Goal: Transaction & Acquisition: Book appointment/travel/reservation

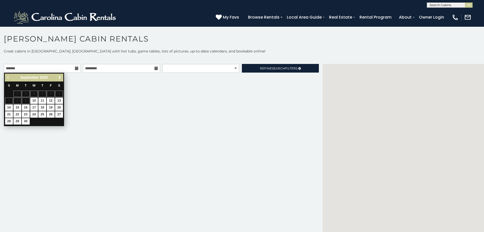
click at [61, 77] on span "Next" at bounding box center [60, 77] width 4 height 4
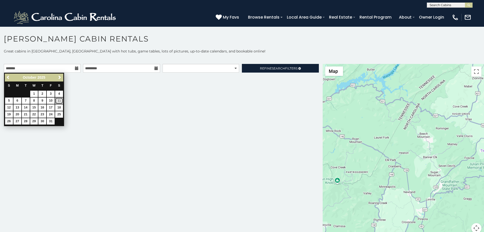
click at [60, 100] on link "11" at bounding box center [59, 100] width 8 height 6
type input "**********"
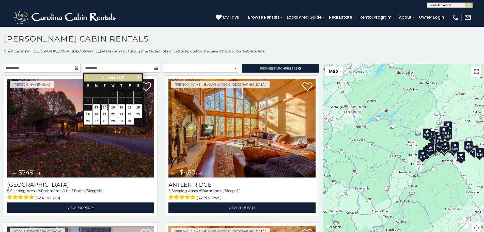
click at [107, 107] on link "14" at bounding box center [105, 107] width 8 height 6
type input "**********"
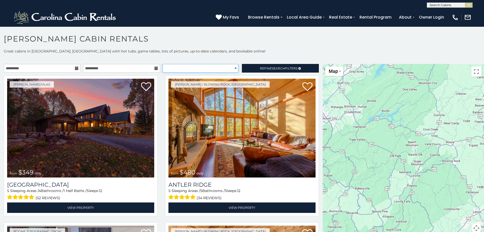
click at [226, 69] on select "**********" at bounding box center [201, 68] width 76 height 9
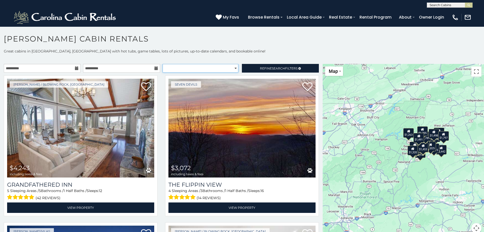
select select "**********"
click at [163, 64] on select "**********" at bounding box center [201, 68] width 76 height 9
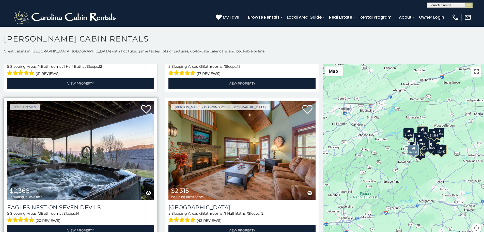
scroll to position [280, 0]
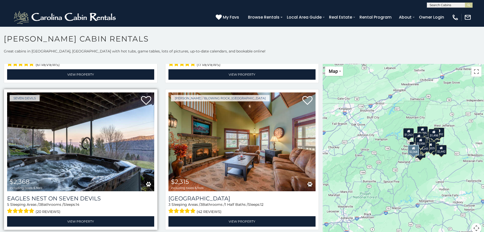
click at [68, 166] on img at bounding box center [80, 141] width 147 height 99
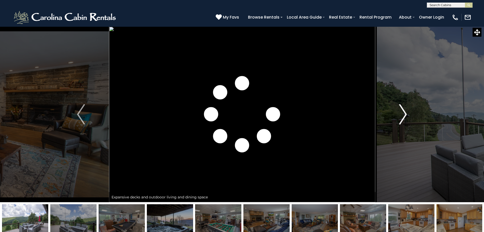
click at [408, 121] on button "Next" at bounding box center [403, 113] width 56 height 175
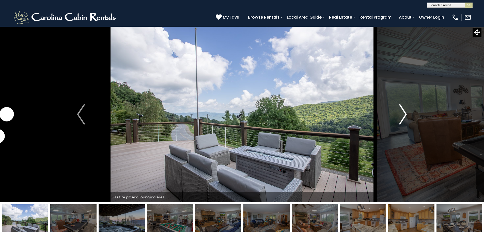
click at [408, 121] on button "Next" at bounding box center [403, 113] width 56 height 175
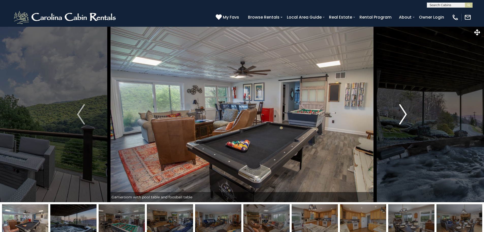
click at [408, 121] on button "Next" at bounding box center [403, 113] width 56 height 175
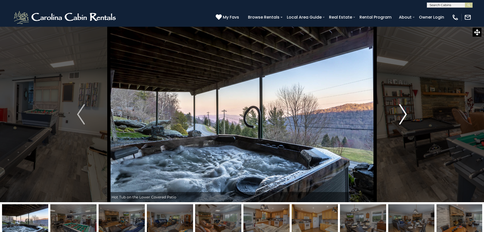
click at [408, 121] on button "Next" at bounding box center [403, 113] width 56 height 175
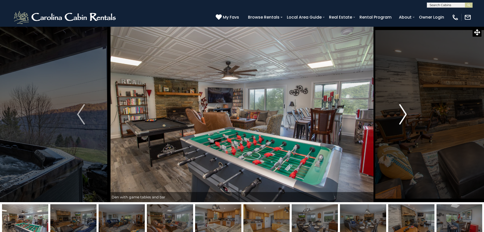
click at [408, 121] on button "Next" at bounding box center [403, 113] width 56 height 175
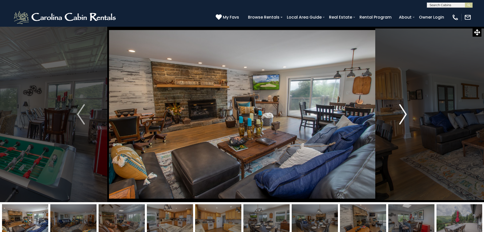
click at [408, 121] on button "Next" at bounding box center [403, 113] width 56 height 175
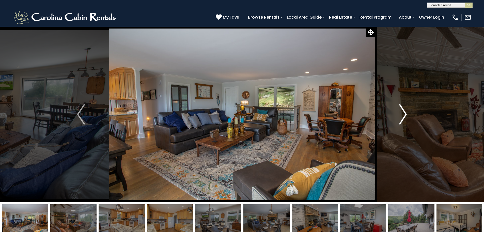
click at [408, 121] on button "Next" at bounding box center [403, 113] width 56 height 175
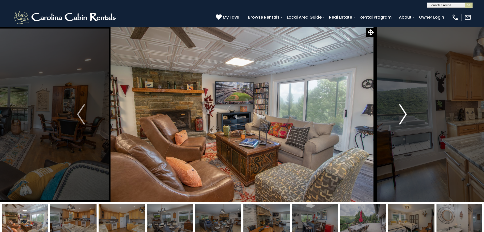
click at [408, 121] on button "Next" at bounding box center [403, 113] width 56 height 175
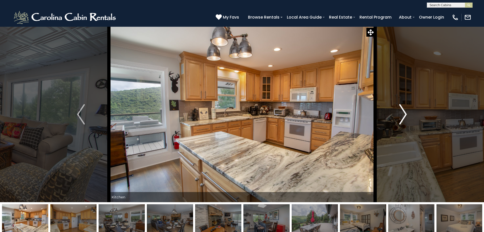
click at [408, 121] on button "Next" at bounding box center [403, 113] width 56 height 175
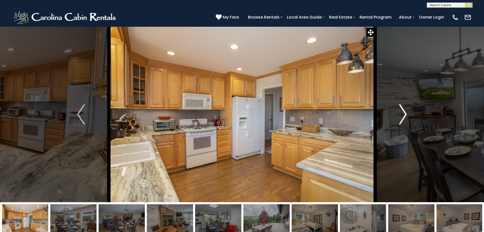
click at [408, 121] on button "Next" at bounding box center [403, 113] width 56 height 175
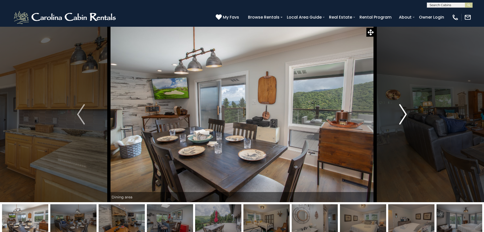
click at [408, 121] on button "Next" at bounding box center [403, 113] width 56 height 175
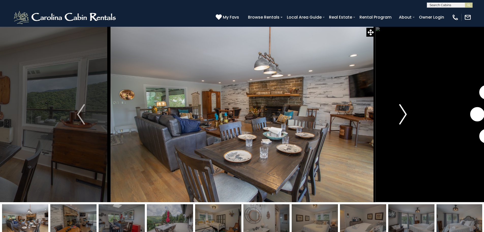
click at [408, 121] on button "Next" at bounding box center [403, 113] width 56 height 175
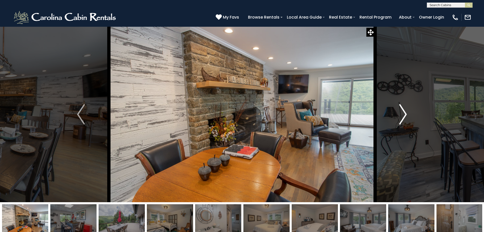
click at [408, 121] on button "Next" at bounding box center [403, 113] width 56 height 175
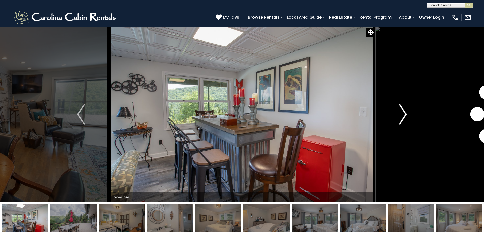
click at [408, 121] on button "Next" at bounding box center [403, 113] width 56 height 175
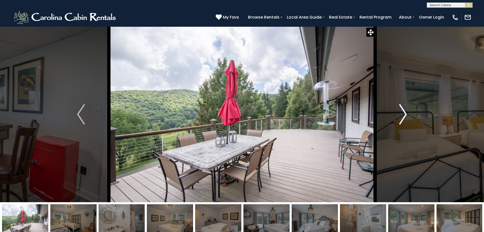
click at [408, 121] on button "Next" at bounding box center [403, 113] width 56 height 175
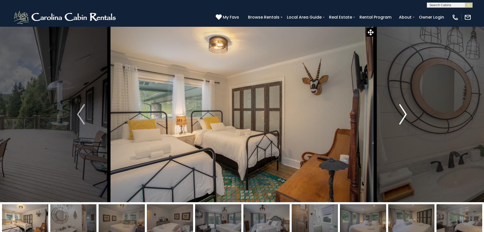
click at [408, 121] on button "Next" at bounding box center [403, 113] width 56 height 175
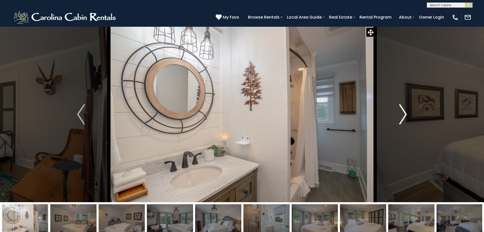
click at [408, 121] on button "Next" at bounding box center [403, 113] width 56 height 175
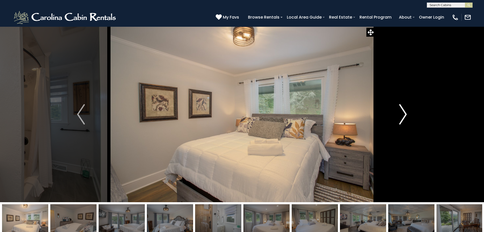
click at [408, 121] on button "Next" at bounding box center [403, 113] width 56 height 175
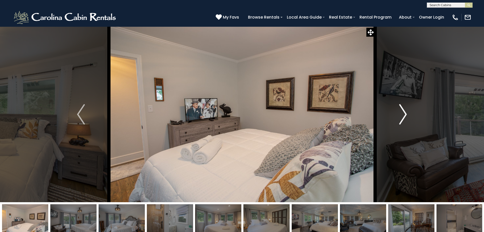
click at [408, 121] on button "Next" at bounding box center [403, 113] width 56 height 175
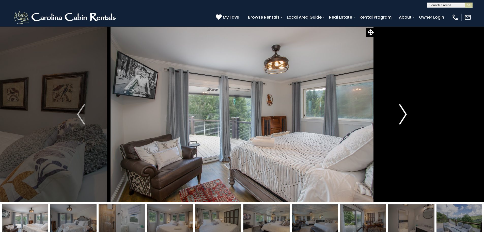
click at [408, 121] on button "Next" at bounding box center [403, 113] width 56 height 175
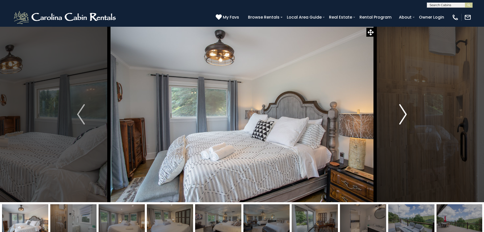
click at [408, 121] on button "Next" at bounding box center [403, 113] width 56 height 175
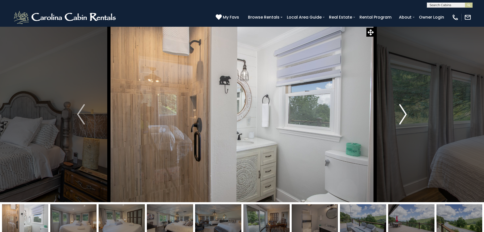
click at [408, 121] on button "Next" at bounding box center [403, 113] width 56 height 175
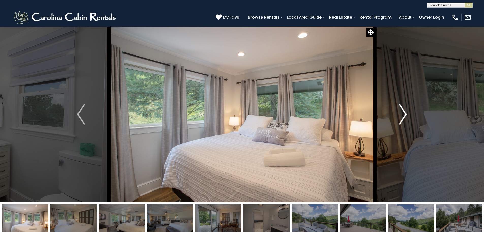
click at [408, 121] on button "Next" at bounding box center [403, 113] width 56 height 175
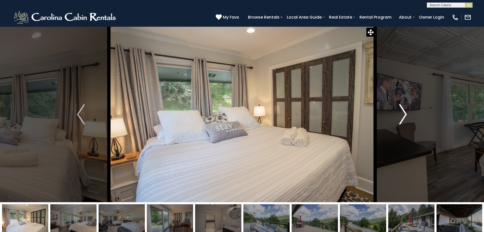
click at [408, 121] on button "Next" at bounding box center [403, 113] width 56 height 175
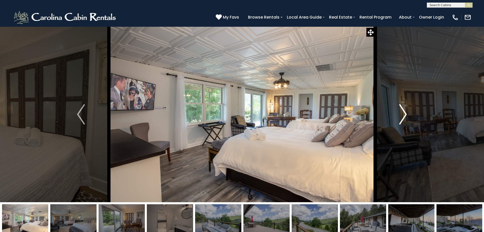
click at [408, 121] on button "Next" at bounding box center [403, 113] width 56 height 175
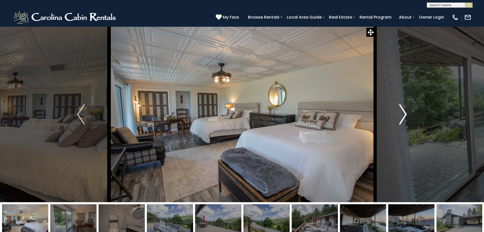
click at [408, 121] on button "Next" at bounding box center [403, 113] width 56 height 175
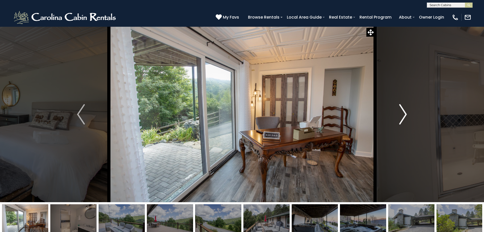
click at [408, 121] on button "Next" at bounding box center [403, 113] width 56 height 175
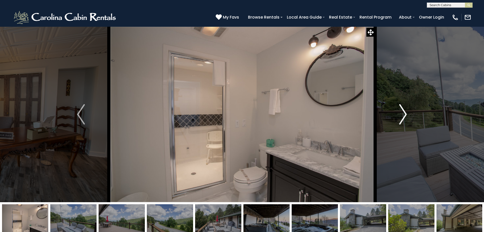
click at [408, 121] on button "Next" at bounding box center [403, 113] width 56 height 175
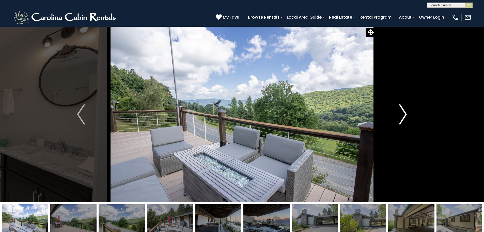
click at [408, 121] on button "Next" at bounding box center [403, 113] width 56 height 175
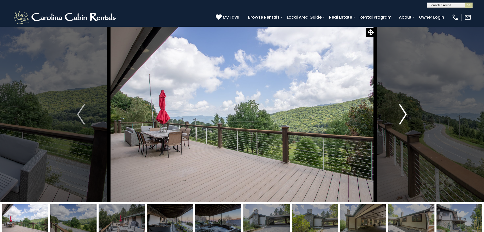
click at [408, 121] on button "Next" at bounding box center [403, 113] width 56 height 175
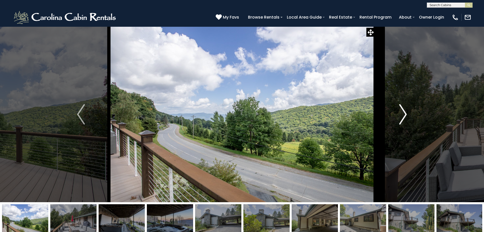
click at [408, 121] on button "Next" at bounding box center [403, 113] width 56 height 175
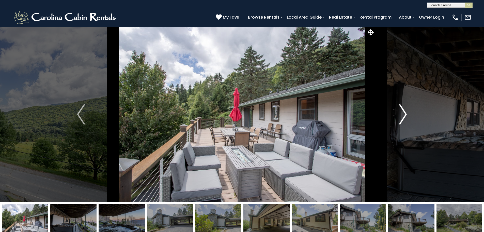
click at [408, 121] on button "Next" at bounding box center [403, 113] width 56 height 175
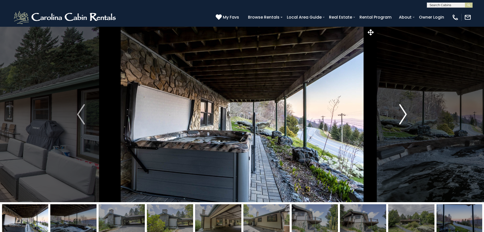
click at [408, 121] on button "Next" at bounding box center [403, 113] width 56 height 175
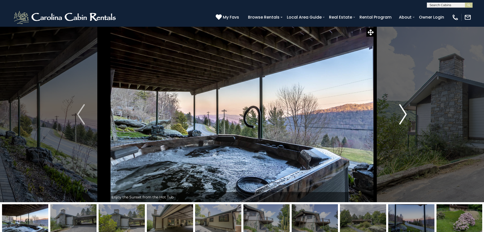
click at [408, 121] on button "Next" at bounding box center [403, 113] width 56 height 175
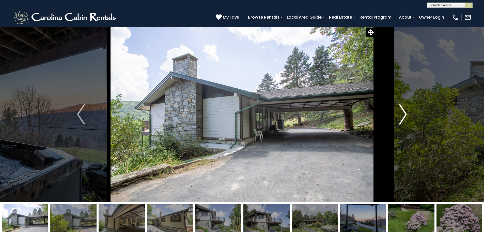
click at [408, 121] on button "Next" at bounding box center [403, 113] width 56 height 175
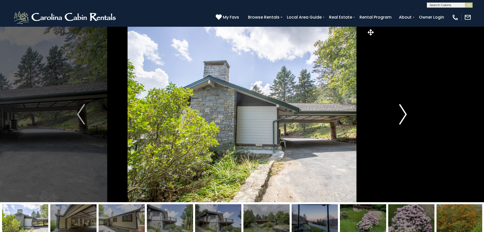
click at [408, 121] on button "Next" at bounding box center [403, 113] width 56 height 175
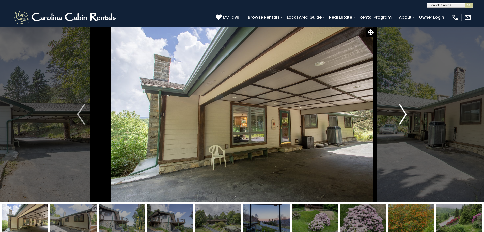
click at [408, 121] on button "Next" at bounding box center [403, 113] width 56 height 175
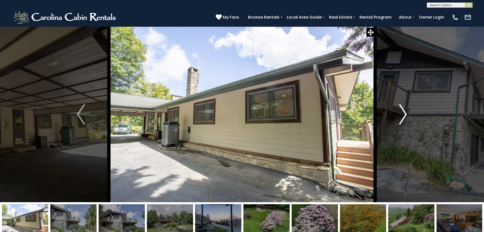
click at [408, 121] on button "Next" at bounding box center [403, 113] width 56 height 175
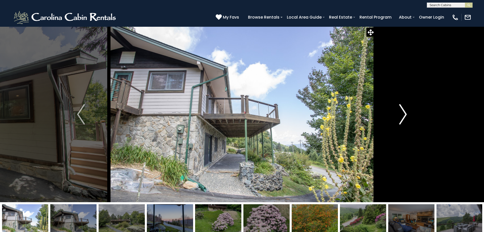
click at [408, 121] on button "Next" at bounding box center [403, 113] width 56 height 175
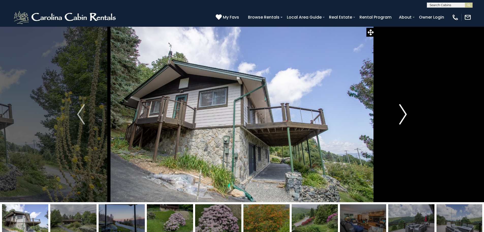
click at [408, 121] on button "Next" at bounding box center [403, 113] width 56 height 175
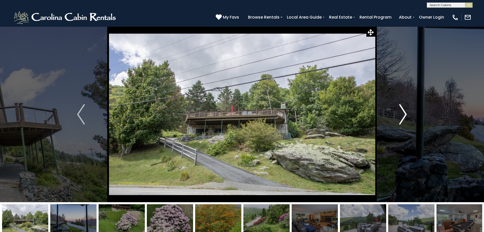
click at [408, 121] on button "Next" at bounding box center [403, 113] width 56 height 175
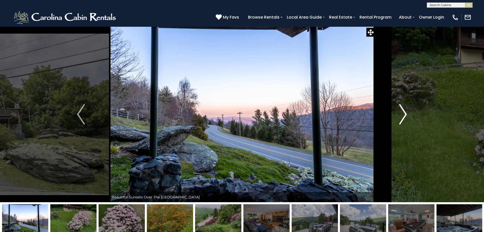
click at [408, 121] on button "Next" at bounding box center [403, 113] width 56 height 175
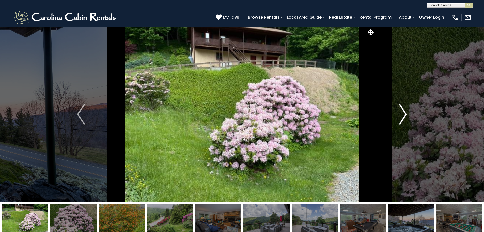
click at [408, 121] on button "Next" at bounding box center [403, 113] width 56 height 175
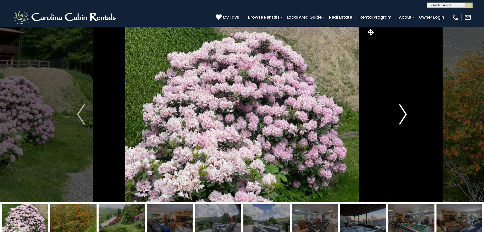
click at [408, 121] on button "Next" at bounding box center [403, 113] width 56 height 175
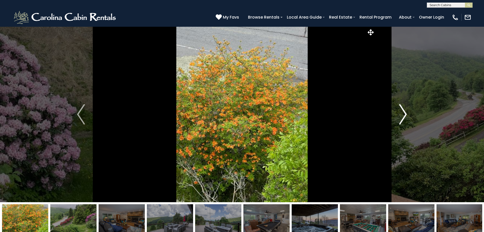
click at [408, 121] on button "Next" at bounding box center [403, 113] width 56 height 175
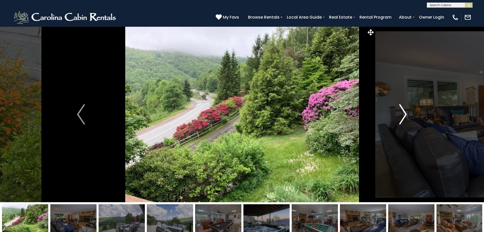
click at [408, 121] on button "Next" at bounding box center [403, 113] width 56 height 175
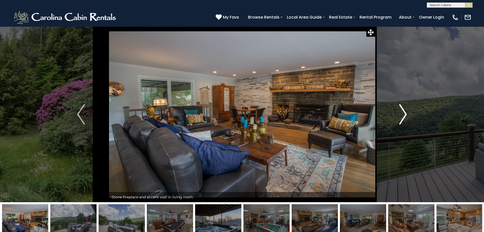
click at [408, 121] on button "Next" at bounding box center [403, 113] width 56 height 175
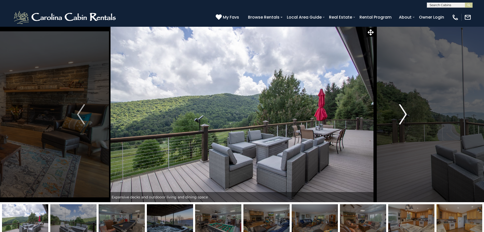
click at [408, 121] on button "Next" at bounding box center [403, 113] width 56 height 175
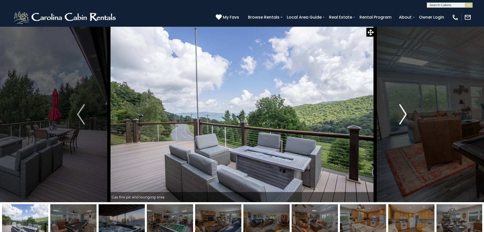
click at [408, 121] on button "Next" at bounding box center [403, 113] width 56 height 175
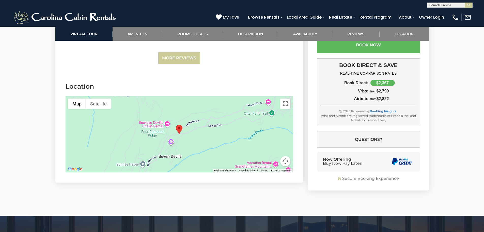
scroll to position [1907, 0]
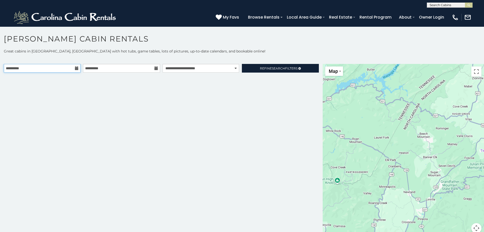
click at [46, 69] on input "**********" at bounding box center [42, 68] width 77 height 9
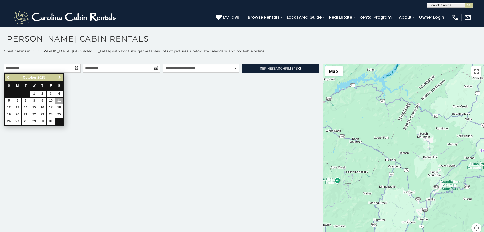
click at [62, 77] on span "Next" at bounding box center [60, 77] width 4 height 4
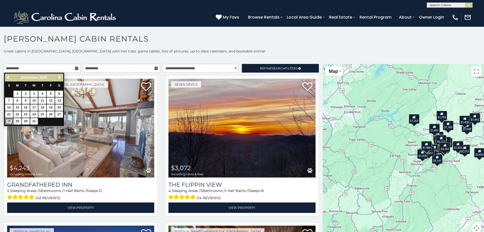
click at [8, 121] on link "28" at bounding box center [9, 121] width 8 height 6
type input "**********"
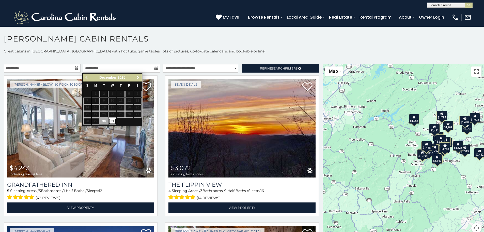
click at [113, 123] on link "31" at bounding box center [113, 121] width 8 height 6
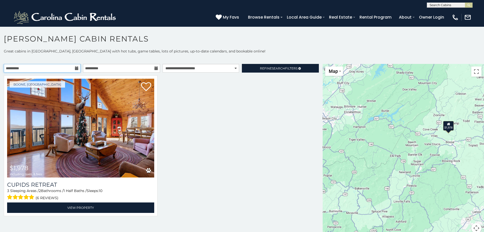
click at [65, 68] on input "**********" at bounding box center [42, 68] width 77 height 9
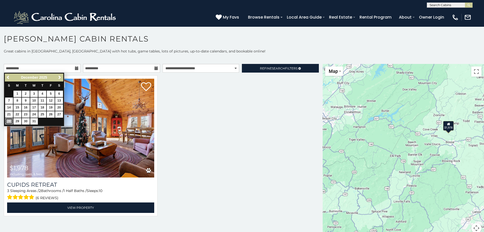
click at [8, 121] on link "28" at bounding box center [9, 121] width 8 height 6
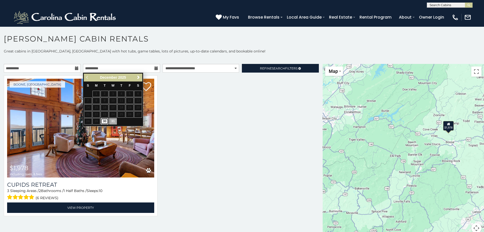
click at [103, 122] on link "30" at bounding box center [105, 121] width 8 height 6
type input "**********"
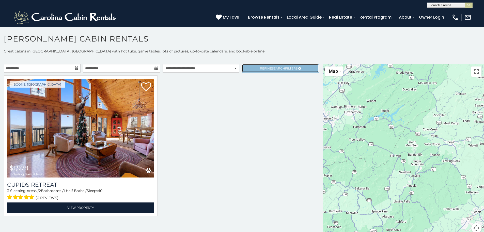
click at [286, 67] on span "Refine Search Filters" at bounding box center [279, 68] width 38 height 4
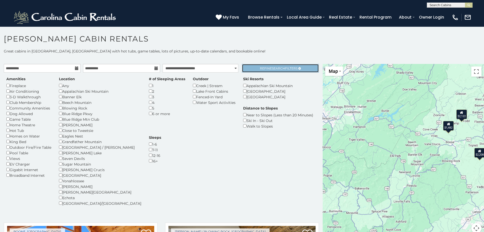
click at [286, 67] on span "Refine Search Filters" at bounding box center [279, 68] width 38 height 4
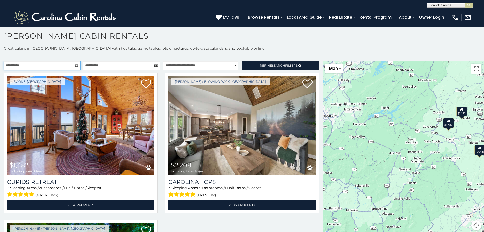
click at [32, 68] on input "**********" at bounding box center [42, 65] width 77 height 9
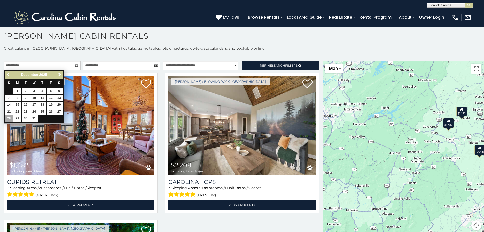
click at [6, 75] on link "Previous" at bounding box center [8, 74] width 6 height 6
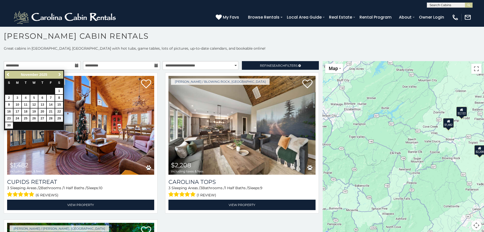
click at [59, 75] on span "Next" at bounding box center [60, 74] width 4 height 4
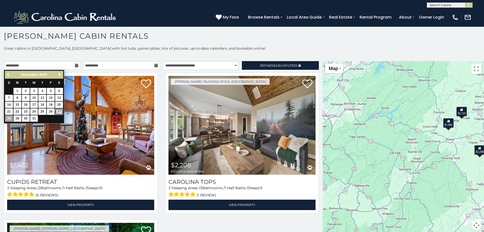
click at [58, 111] on link "27" at bounding box center [59, 111] width 8 height 6
type input "**********"
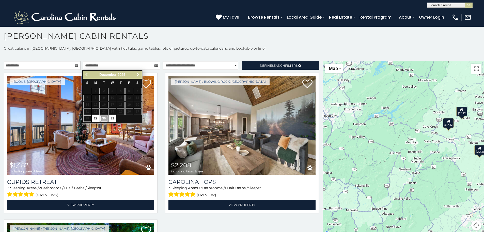
click at [106, 119] on link "30" at bounding box center [104, 118] width 8 height 6
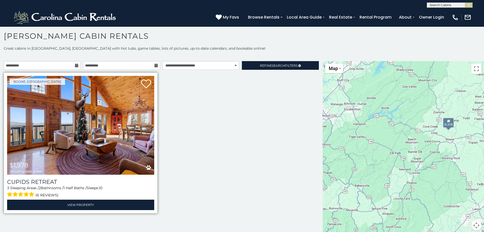
click at [105, 149] on img at bounding box center [80, 125] width 147 height 99
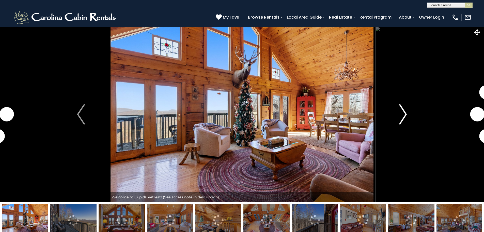
click at [402, 122] on img "Next" at bounding box center [404, 114] width 8 height 20
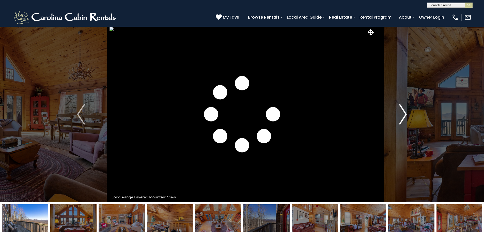
click at [401, 121] on img "Next" at bounding box center [404, 114] width 8 height 20
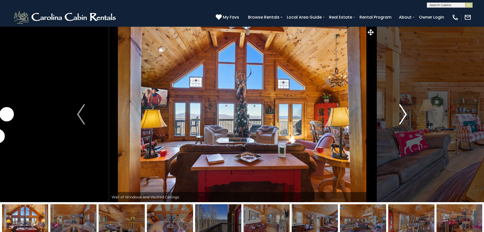
click at [401, 121] on img "Next" at bounding box center [404, 114] width 8 height 20
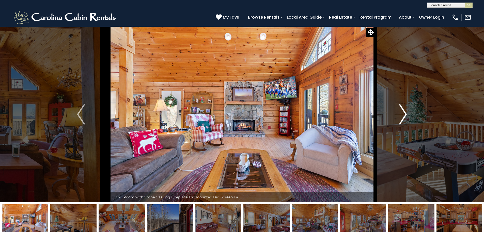
click at [401, 121] on img "Next" at bounding box center [404, 114] width 8 height 20
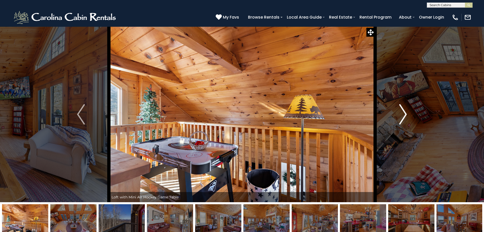
click at [401, 121] on img "Next" at bounding box center [404, 114] width 8 height 20
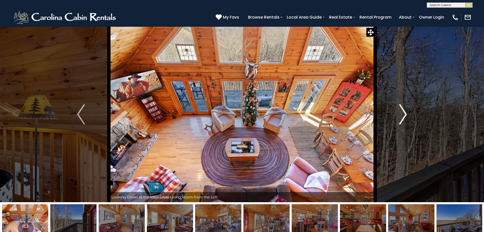
click at [401, 121] on img "Next" at bounding box center [404, 114] width 8 height 20
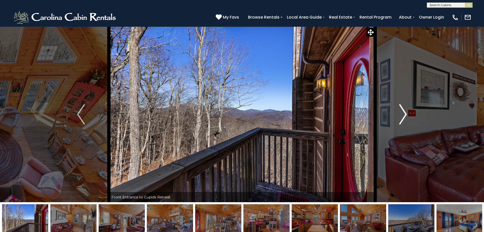
click at [401, 121] on img "Next" at bounding box center [404, 114] width 8 height 20
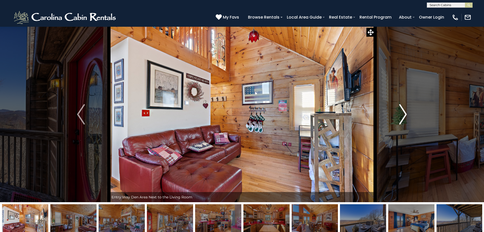
click at [401, 121] on img "Next" at bounding box center [404, 114] width 8 height 20
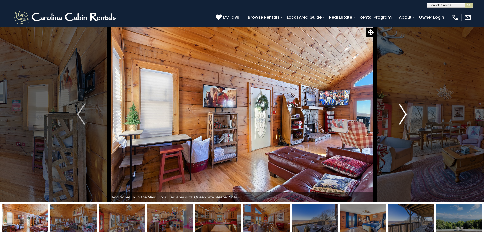
click at [401, 121] on img "Next" at bounding box center [404, 114] width 8 height 20
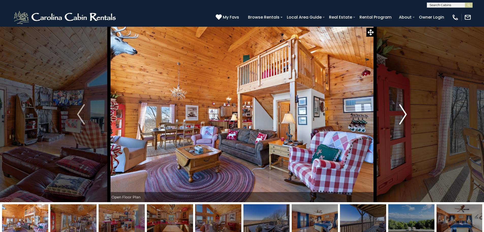
click at [401, 121] on img "Next" at bounding box center [404, 114] width 8 height 20
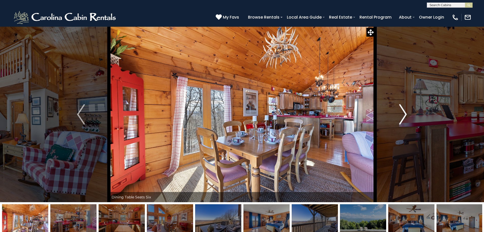
click at [401, 121] on img "Next" at bounding box center [404, 114] width 8 height 20
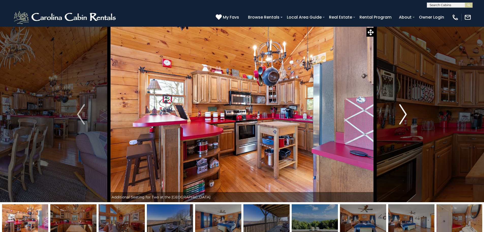
click at [401, 121] on img "Next" at bounding box center [404, 114] width 8 height 20
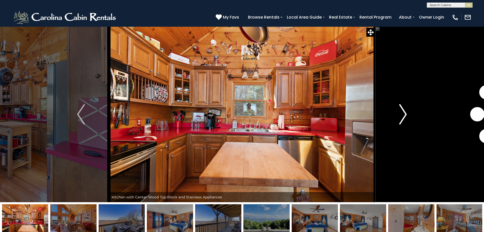
click at [401, 121] on img "Next" at bounding box center [404, 114] width 8 height 20
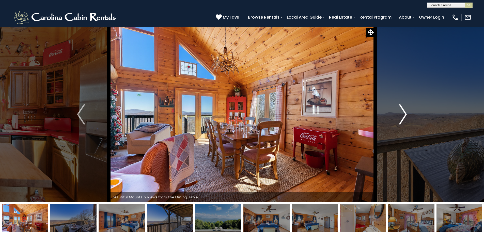
click at [401, 121] on img "Next" at bounding box center [404, 114] width 8 height 20
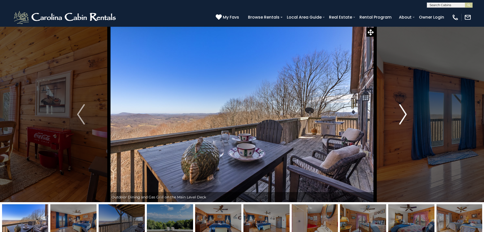
click at [401, 121] on img "Next" at bounding box center [404, 114] width 8 height 20
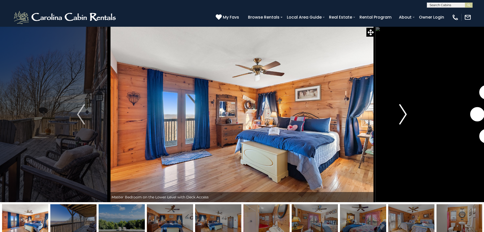
click at [401, 121] on img "Next" at bounding box center [404, 114] width 8 height 20
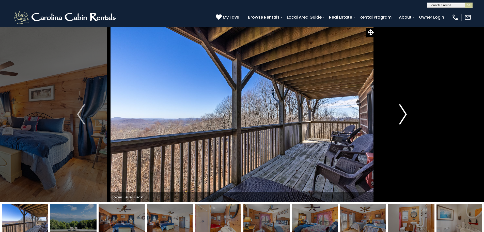
click at [401, 121] on img "Next" at bounding box center [404, 114] width 8 height 20
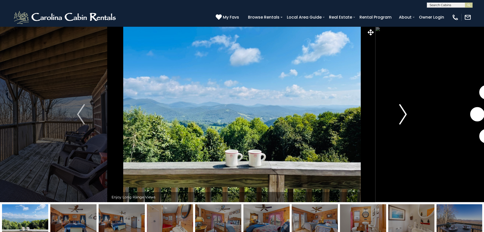
click at [401, 121] on img "Next" at bounding box center [404, 114] width 8 height 20
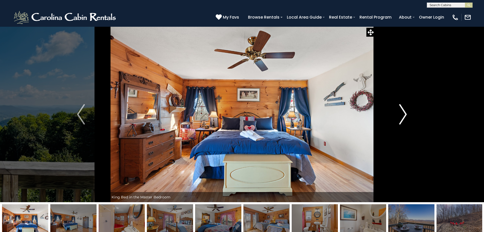
click at [401, 121] on img "Next" at bounding box center [404, 114] width 8 height 20
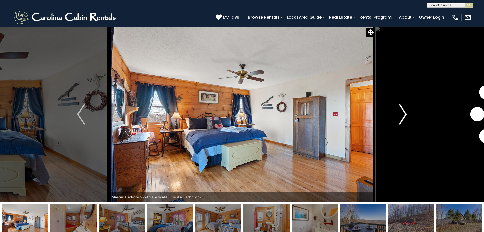
click at [401, 121] on img "Next" at bounding box center [404, 114] width 8 height 20
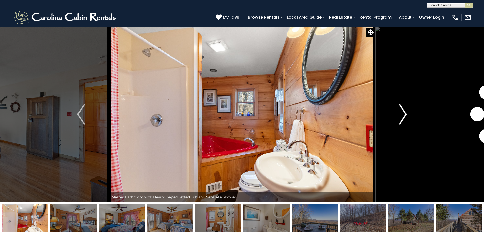
click at [401, 121] on img "Next" at bounding box center [404, 114] width 8 height 20
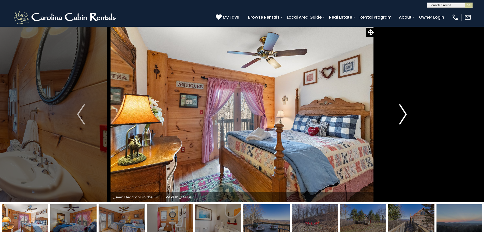
click at [401, 121] on img "Next" at bounding box center [404, 114] width 8 height 20
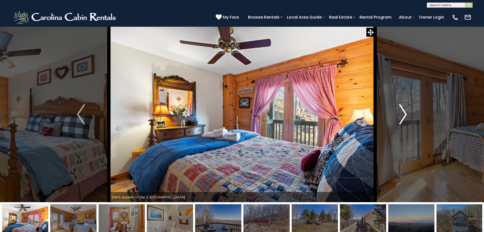
click at [401, 121] on img "Next" at bounding box center [404, 114] width 8 height 20
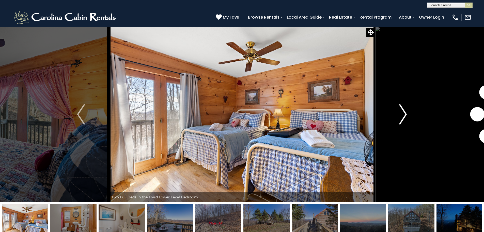
click at [401, 121] on img "Next" at bounding box center [404, 114] width 8 height 20
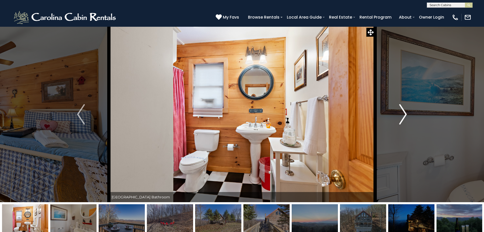
click at [401, 121] on img "Next" at bounding box center [404, 114] width 8 height 20
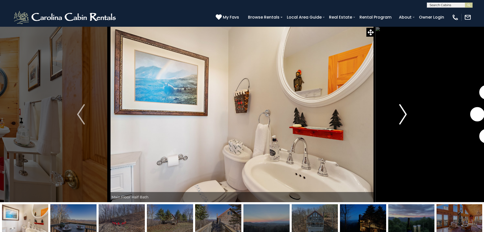
click at [401, 121] on img "Next" at bounding box center [404, 114] width 8 height 20
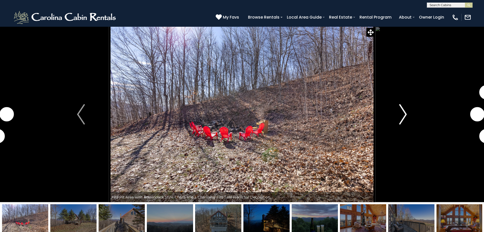
click at [401, 121] on img "Next" at bounding box center [404, 114] width 8 height 20
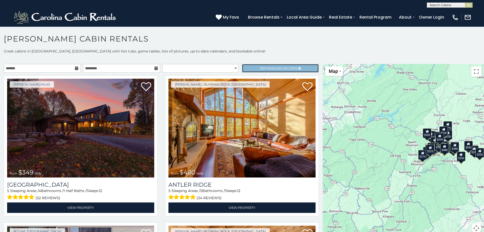
click at [262, 65] on link "Refine Search Filters" at bounding box center [280, 68] width 77 height 9
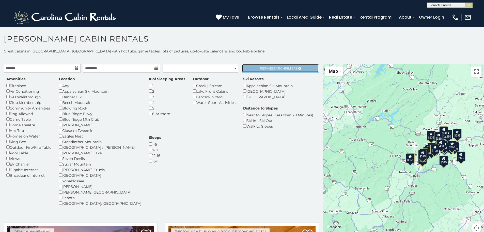
click at [278, 67] on span "Search" at bounding box center [278, 68] width 13 height 4
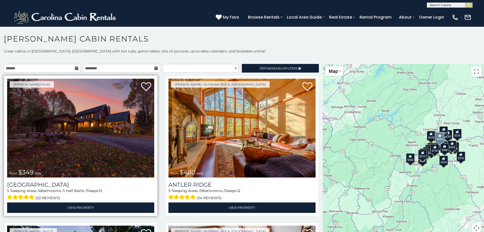
click at [57, 143] on img at bounding box center [80, 128] width 147 height 99
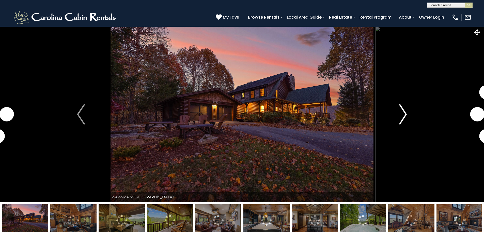
click at [404, 117] on img "Next" at bounding box center [404, 114] width 8 height 20
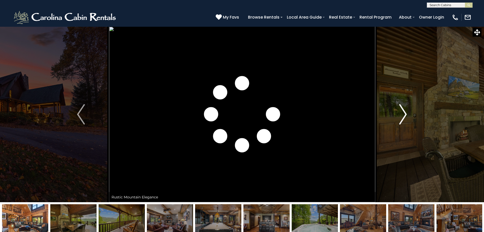
click at [404, 117] on img "Next" at bounding box center [404, 114] width 8 height 20
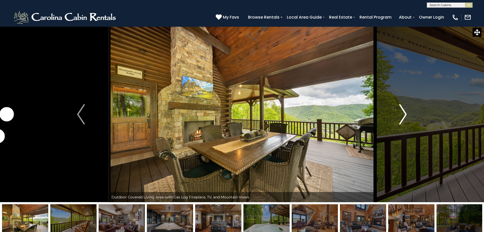
click at [404, 117] on img "Next" at bounding box center [404, 114] width 8 height 20
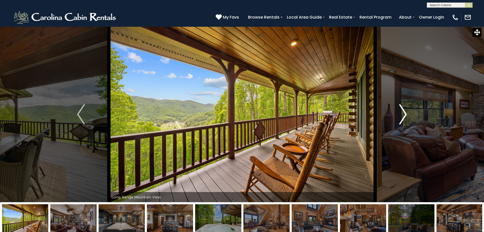
click at [404, 117] on img "Next" at bounding box center [404, 114] width 8 height 20
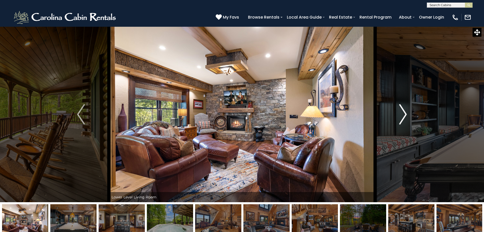
click at [404, 117] on img "Next" at bounding box center [404, 114] width 8 height 20
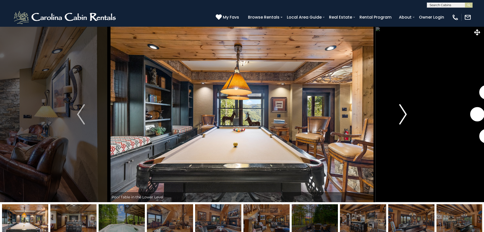
click at [404, 117] on img "Next" at bounding box center [404, 114] width 8 height 20
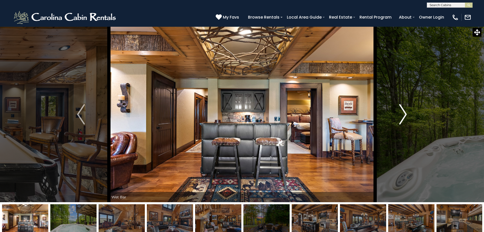
click at [404, 117] on img "Next" at bounding box center [404, 114] width 8 height 20
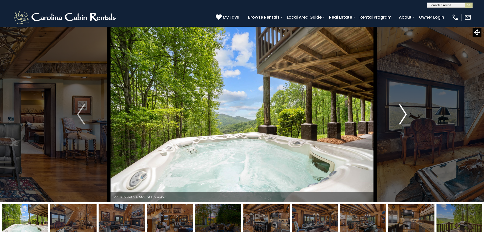
click at [404, 117] on img "Next" at bounding box center [404, 114] width 8 height 20
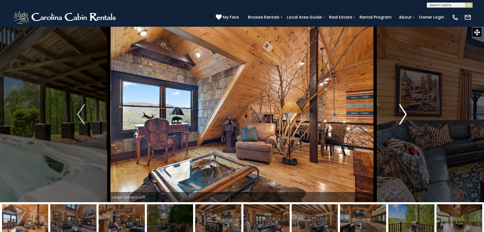
click at [404, 117] on img "Next" at bounding box center [404, 114] width 8 height 20
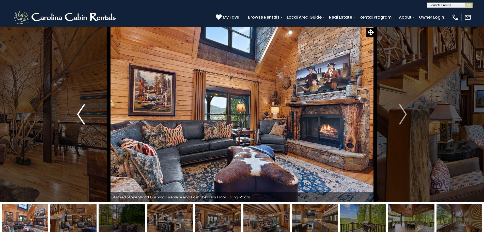
click at [77, 113] on img "Previous" at bounding box center [81, 114] width 8 height 20
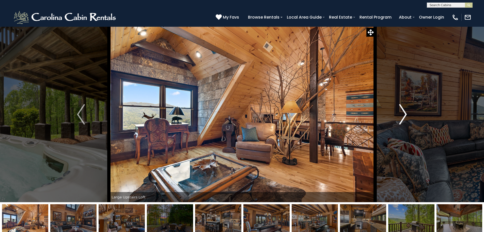
click at [403, 115] on img "Next" at bounding box center [404, 114] width 8 height 20
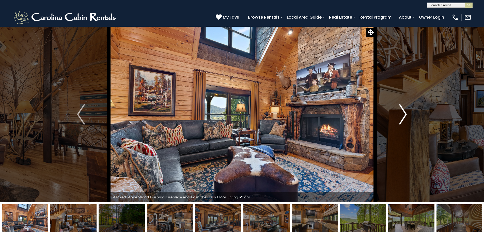
click at [406, 114] on img "Next" at bounding box center [404, 114] width 8 height 20
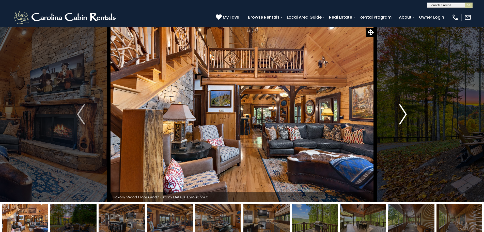
click at [407, 112] on img "Next" at bounding box center [404, 114] width 8 height 20
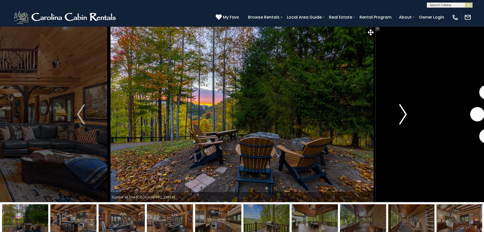
click at [407, 112] on img "Next" at bounding box center [404, 114] width 8 height 20
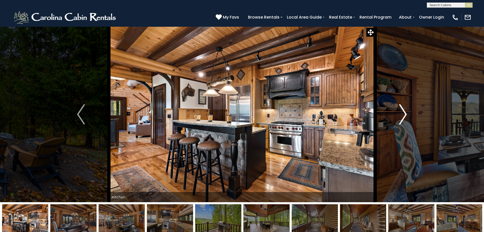
click at [407, 112] on img "Next" at bounding box center [404, 114] width 8 height 20
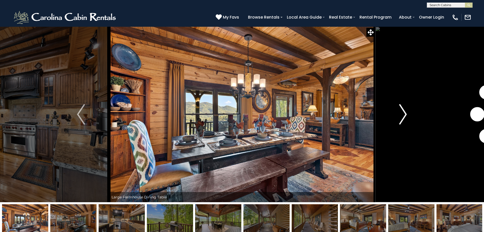
click at [407, 112] on img "Next" at bounding box center [404, 114] width 8 height 20
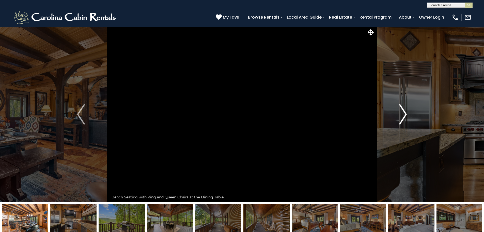
click at [407, 112] on img "Next" at bounding box center [404, 114] width 8 height 20
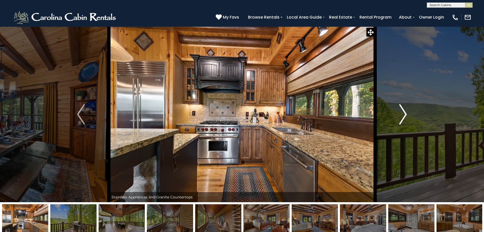
click at [407, 112] on img "Next" at bounding box center [404, 114] width 8 height 20
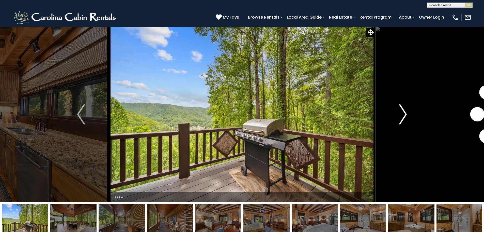
click at [407, 112] on img "Next" at bounding box center [404, 114] width 8 height 20
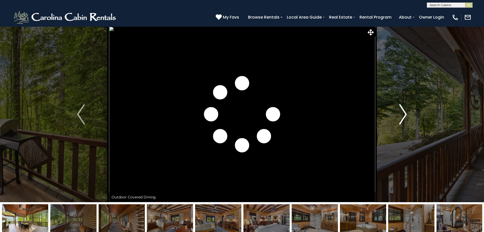
click at [407, 112] on img "Next" at bounding box center [404, 114] width 8 height 20
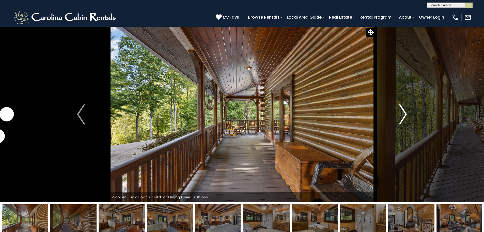
click at [407, 112] on img "Next" at bounding box center [404, 114] width 8 height 20
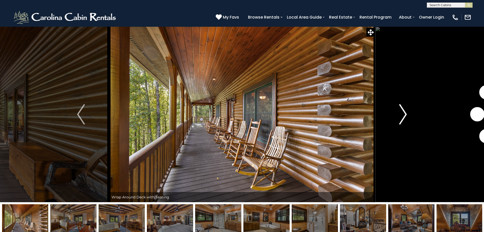
click at [407, 112] on img "Next" at bounding box center [404, 114] width 8 height 20
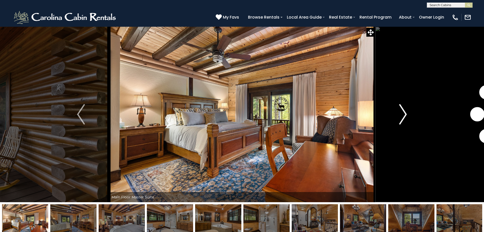
click at [407, 112] on img "Next" at bounding box center [404, 114] width 8 height 20
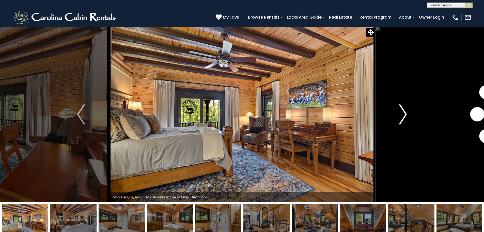
click at [407, 112] on img "Next" at bounding box center [404, 114] width 8 height 20
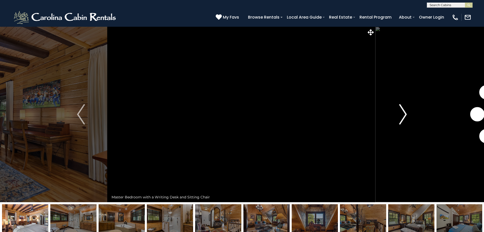
click at [407, 112] on img "Next" at bounding box center [404, 114] width 8 height 20
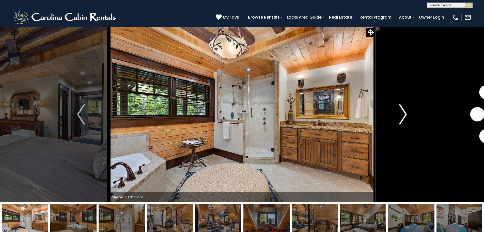
click at [407, 112] on img "Next" at bounding box center [404, 114] width 8 height 20
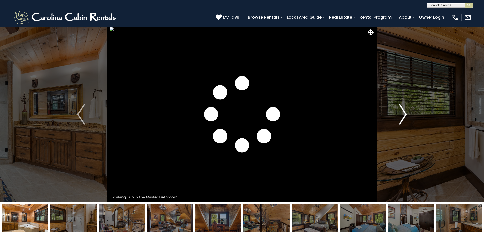
click at [407, 112] on img "Next" at bounding box center [404, 114] width 8 height 20
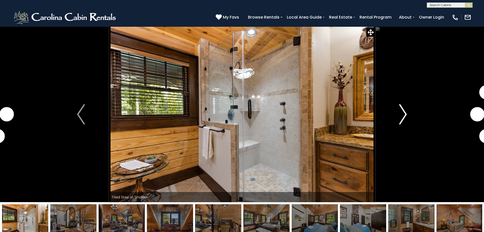
click at [407, 112] on img "Next" at bounding box center [404, 114] width 8 height 20
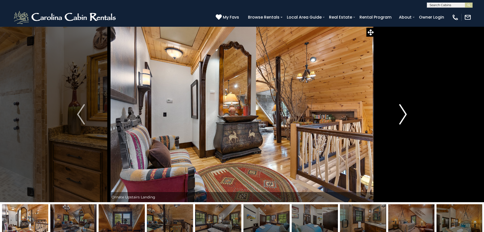
click at [407, 112] on img "Next" at bounding box center [404, 114] width 8 height 20
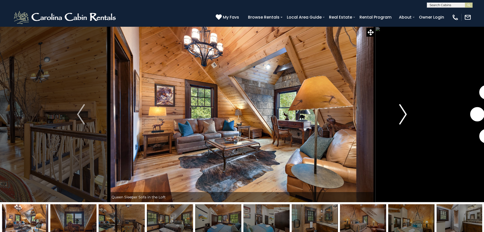
click at [407, 112] on img "Next" at bounding box center [404, 114] width 8 height 20
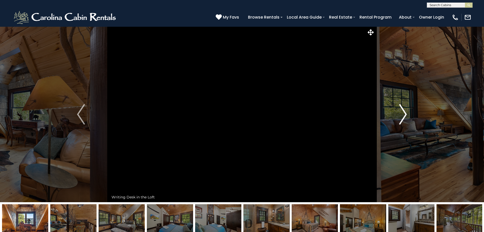
click at [407, 112] on img "Next" at bounding box center [404, 114] width 8 height 20
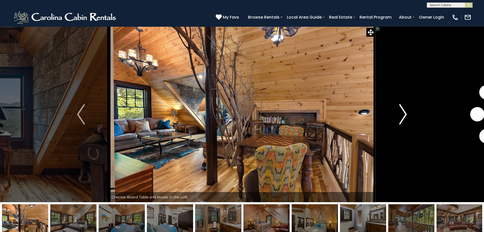
click at [407, 112] on img "Next" at bounding box center [404, 114] width 8 height 20
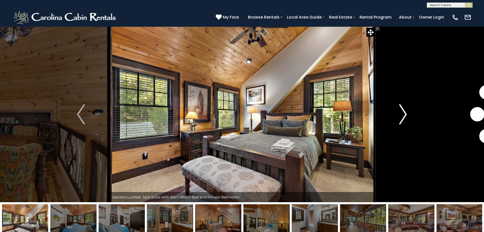
click at [407, 112] on img "Next" at bounding box center [404, 114] width 8 height 20
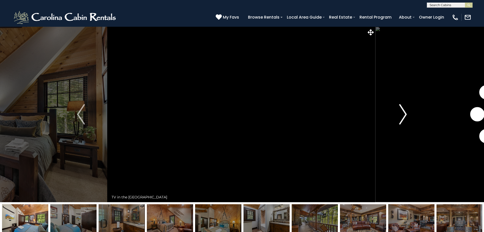
click at [407, 112] on img "Next" at bounding box center [404, 114] width 8 height 20
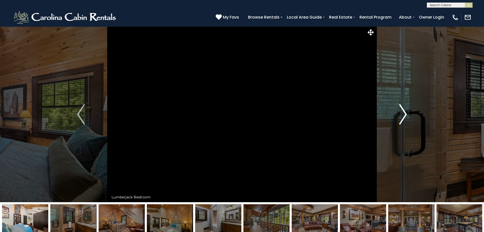
click at [407, 112] on img "Next" at bounding box center [404, 114] width 8 height 20
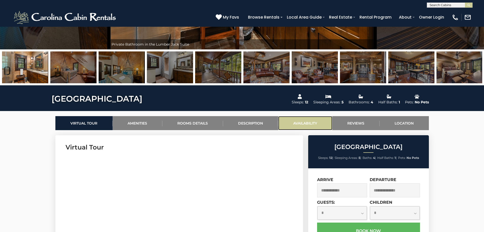
click at [303, 123] on link "Availability" at bounding box center [305, 123] width 54 height 14
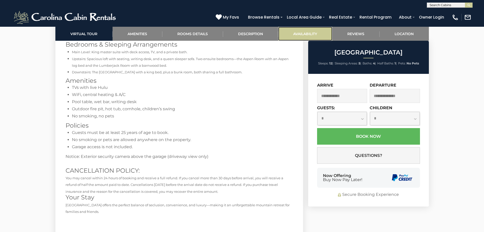
scroll to position [1213, 0]
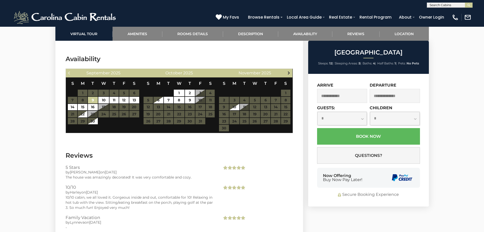
click at [289, 71] on span "Next" at bounding box center [289, 73] width 4 height 4
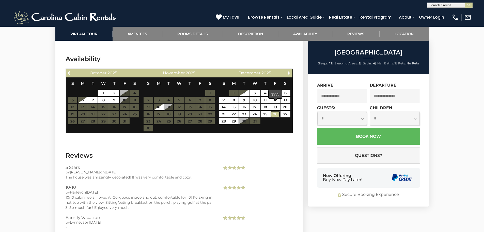
click at [278, 111] on link "26" at bounding box center [275, 114] width 9 height 7
type input "**********"
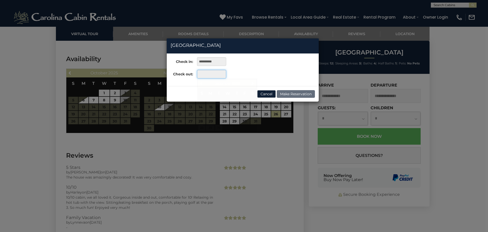
click at [211, 76] on input "text" at bounding box center [211, 74] width 29 height 9
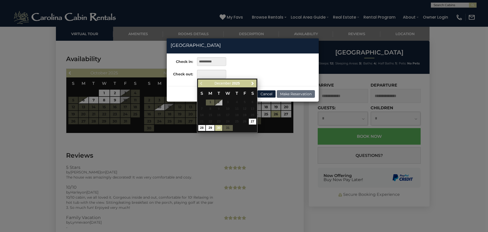
click at [219, 128] on link "30" at bounding box center [218, 128] width 7 height 6
type input "**********"
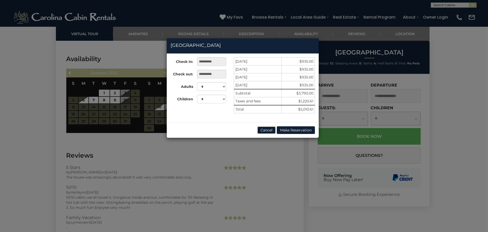
click at [266, 129] on button "Cancel" at bounding box center [266, 130] width 19 height 8
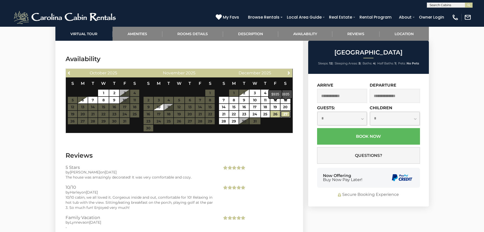
click at [283, 111] on link "27" at bounding box center [286, 114] width 10 height 7
type input "**********"
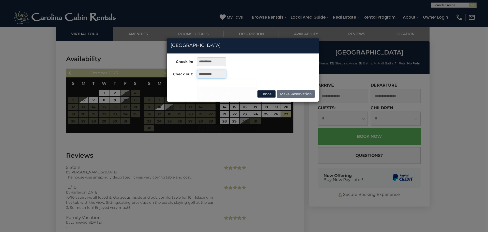
click at [215, 75] on input "**********" at bounding box center [211, 74] width 29 height 9
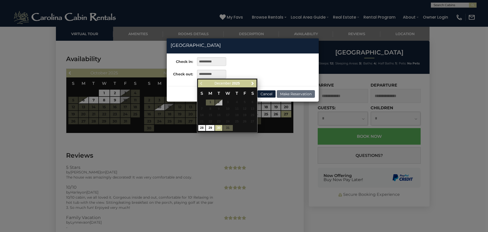
click at [218, 126] on link "30" at bounding box center [218, 128] width 7 height 6
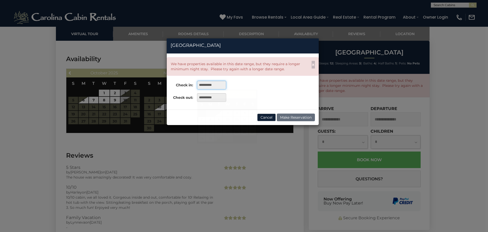
click at [205, 84] on input "**********" at bounding box center [211, 85] width 29 height 9
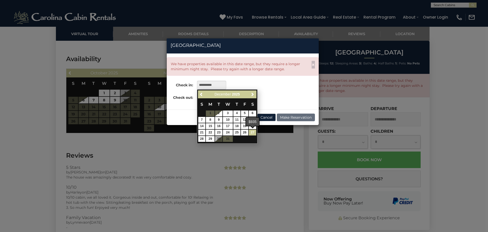
click at [252, 132] on link "27" at bounding box center [252, 132] width 7 height 6
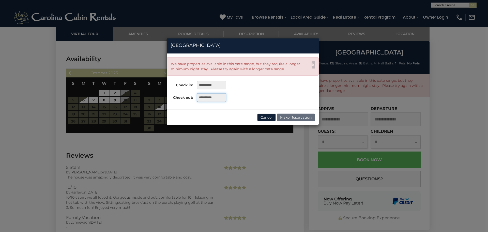
click at [210, 99] on input "**********" at bounding box center [211, 97] width 29 height 9
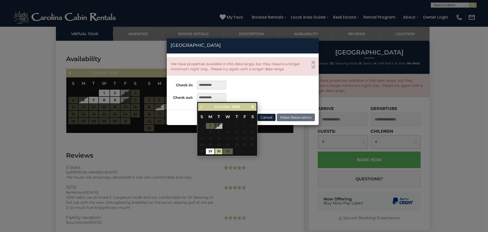
click at [227, 151] on table "S M T W T F S 1 2 3 4 5 6 7 8 9 10 11 12 13 14 15 16 17 18 19 20 21 22 23 24 25…" at bounding box center [227, 133] width 58 height 44
click at [212, 150] on link "29" at bounding box center [210, 151] width 9 height 6
type input "**********"
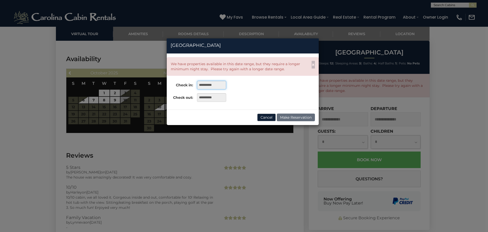
click at [219, 83] on input "**********" at bounding box center [211, 85] width 29 height 9
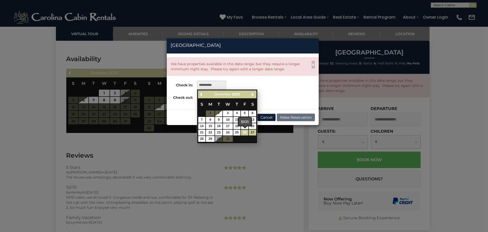
click at [245, 134] on link "26" at bounding box center [244, 132] width 7 height 6
type input "**********"
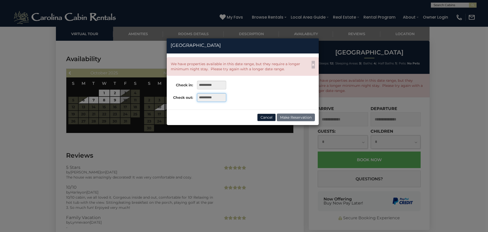
click at [208, 99] on input "**********" at bounding box center [211, 97] width 29 height 9
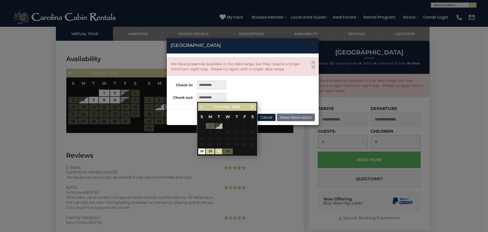
click at [218, 152] on link "30" at bounding box center [218, 151] width 7 height 6
type input "**********"
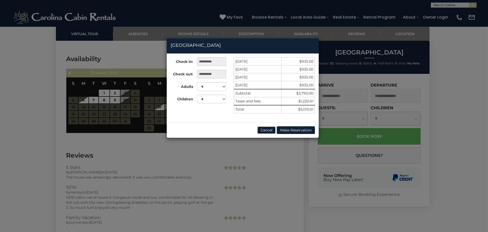
click at [262, 129] on button "Cancel" at bounding box center [266, 130] width 19 height 8
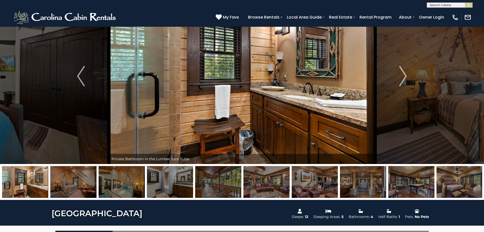
scroll to position [0, 0]
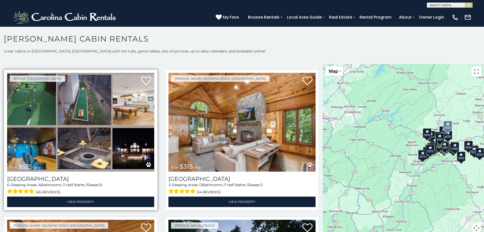
scroll to position [178, 0]
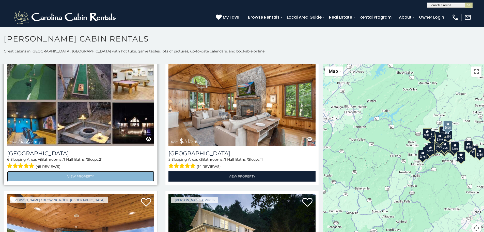
click at [100, 173] on link "View Property" at bounding box center [80, 176] width 147 height 10
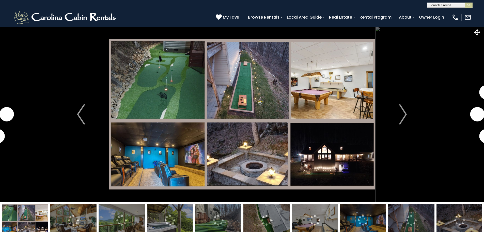
click at [175, 84] on img at bounding box center [242, 113] width 267 height 175
click at [401, 117] on img "Next" at bounding box center [404, 114] width 8 height 20
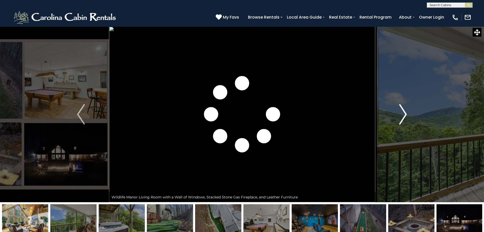
click at [404, 118] on img "Next" at bounding box center [404, 114] width 8 height 20
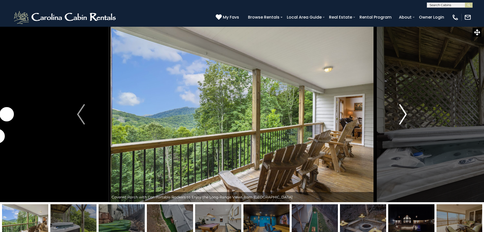
click at [404, 118] on img "Next" at bounding box center [404, 114] width 8 height 20
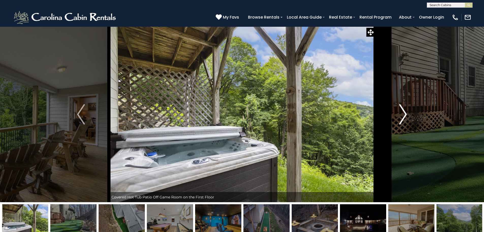
click at [404, 118] on img "Next" at bounding box center [404, 114] width 8 height 20
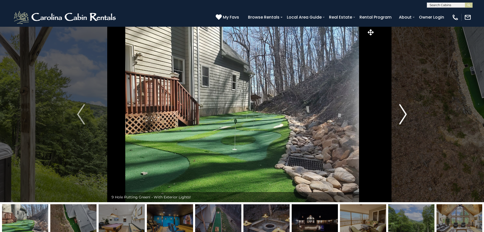
click at [404, 118] on img "Next" at bounding box center [404, 114] width 8 height 20
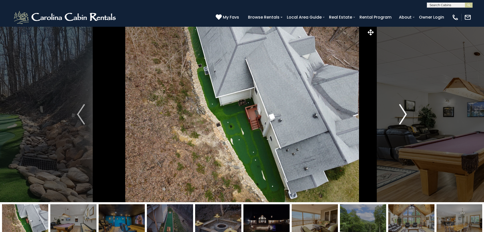
click at [404, 118] on img "Next" at bounding box center [404, 114] width 8 height 20
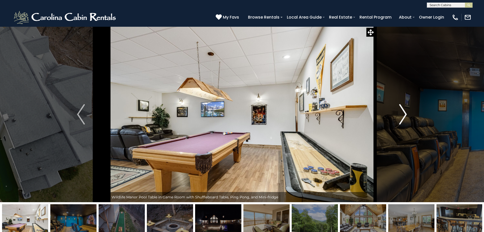
click at [404, 118] on img "Next" at bounding box center [404, 114] width 8 height 20
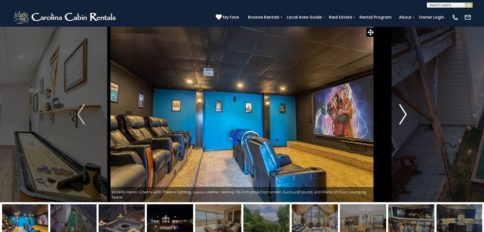
click at [404, 118] on img "Next" at bounding box center [404, 114] width 8 height 20
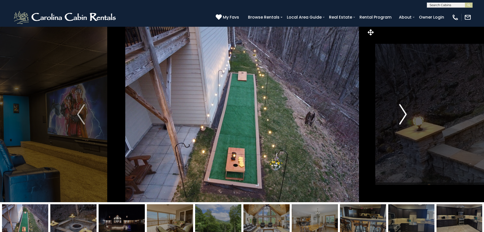
click at [404, 118] on img "Next" at bounding box center [404, 114] width 8 height 20
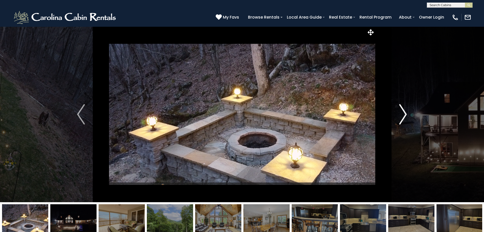
click at [404, 118] on img "Next" at bounding box center [404, 114] width 8 height 20
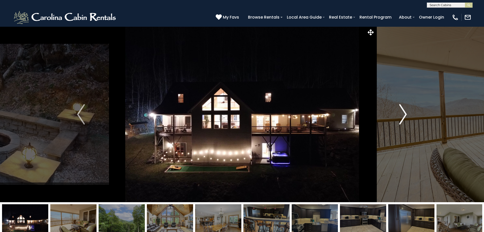
click at [404, 118] on img "Next" at bounding box center [404, 114] width 8 height 20
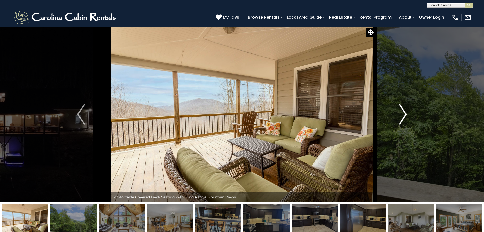
click at [404, 118] on img "Next" at bounding box center [404, 114] width 8 height 20
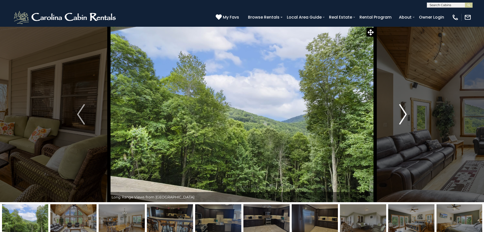
click at [404, 118] on img "Next" at bounding box center [404, 114] width 8 height 20
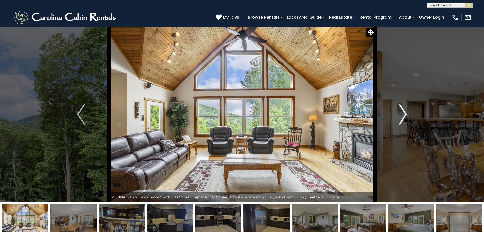
click at [404, 118] on img "Next" at bounding box center [404, 114] width 8 height 20
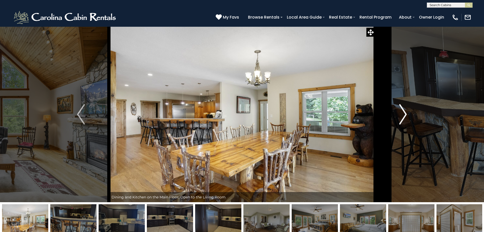
click at [404, 118] on img "Next" at bounding box center [404, 114] width 8 height 20
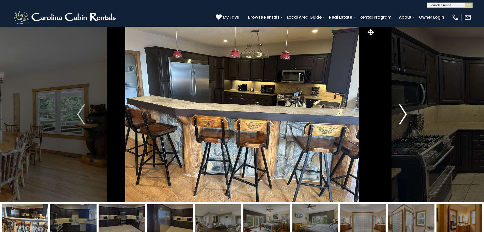
click at [404, 118] on img "Next" at bounding box center [404, 114] width 8 height 20
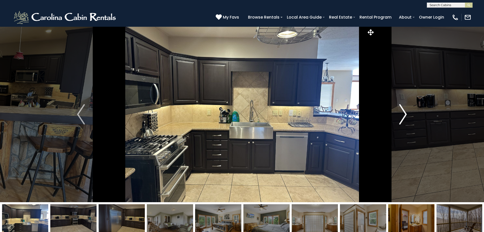
click at [404, 118] on img "Next" at bounding box center [404, 114] width 8 height 20
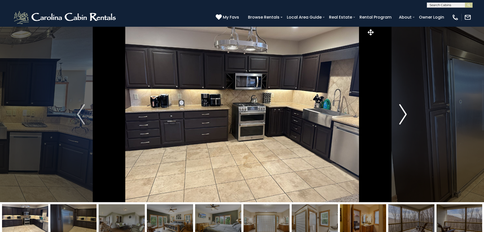
click at [404, 118] on img "Next" at bounding box center [404, 114] width 8 height 20
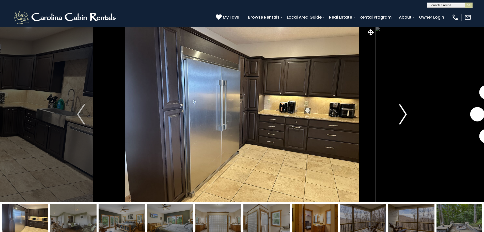
click at [404, 118] on img "Next" at bounding box center [404, 114] width 8 height 20
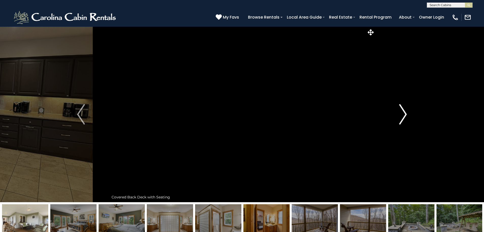
click at [404, 118] on img "Next" at bounding box center [404, 114] width 8 height 20
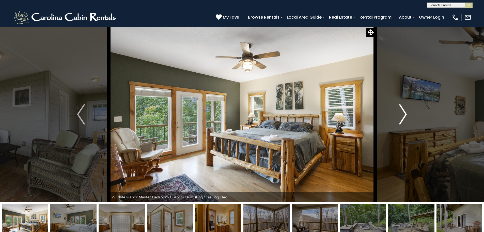
click at [404, 118] on img "Next" at bounding box center [404, 114] width 8 height 20
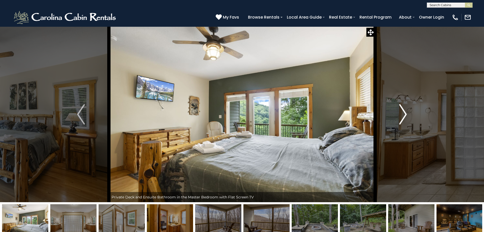
click at [404, 118] on img "Next" at bounding box center [404, 114] width 8 height 20
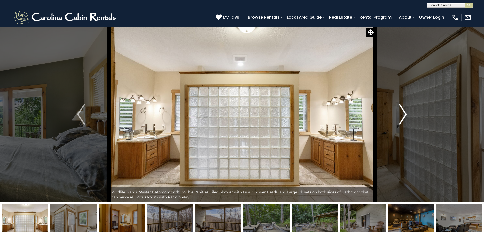
click at [404, 118] on img "Next" at bounding box center [404, 114] width 8 height 20
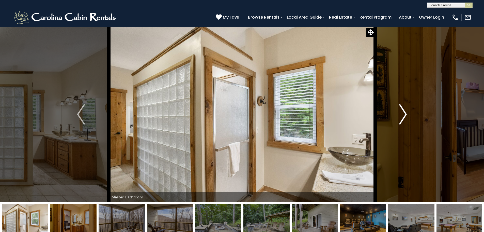
click at [404, 118] on img "Next" at bounding box center [404, 114] width 8 height 20
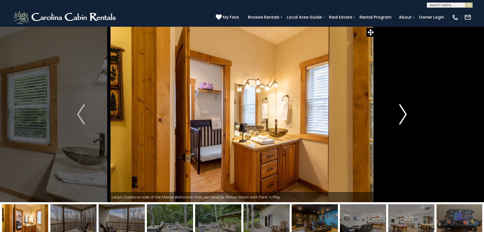
click at [404, 118] on img "Next" at bounding box center [404, 114] width 8 height 20
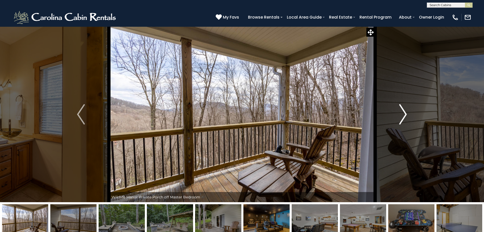
click at [404, 118] on img "Next" at bounding box center [404, 114] width 8 height 20
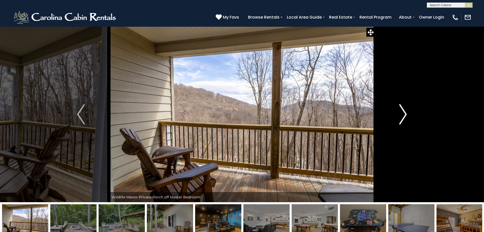
click at [404, 118] on img "Next" at bounding box center [404, 114] width 8 height 20
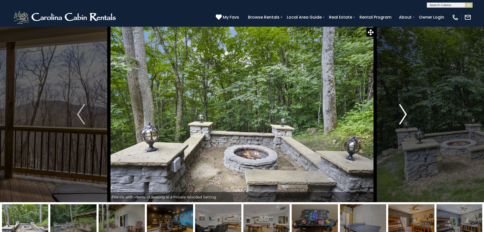
click at [404, 118] on img "Next" at bounding box center [404, 114] width 8 height 20
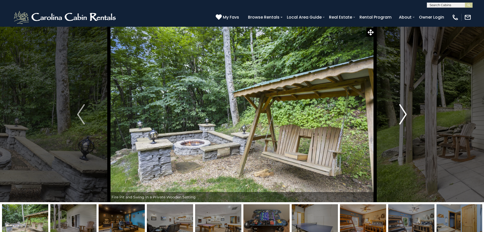
click at [404, 118] on img "Next" at bounding box center [404, 114] width 8 height 20
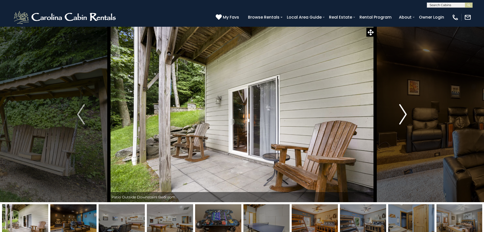
click at [404, 118] on img "Next" at bounding box center [404, 114] width 8 height 20
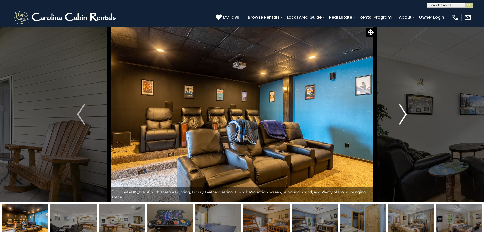
click at [404, 118] on img "Next" at bounding box center [404, 114] width 8 height 20
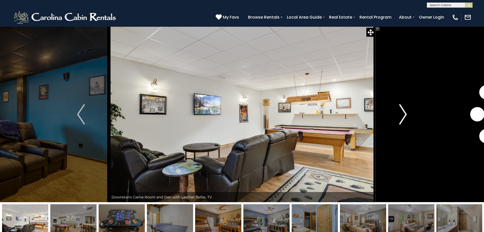
click at [404, 118] on img "Next" at bounding box center [404, 114] width 8 height 20
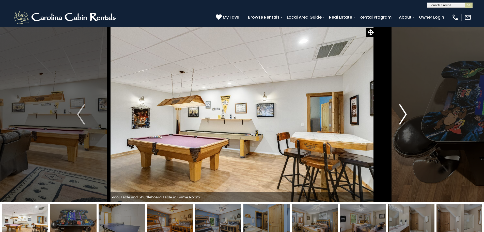
click at [404, 118] on img "Next" at bounding box center [404, 114] width 8 height 20
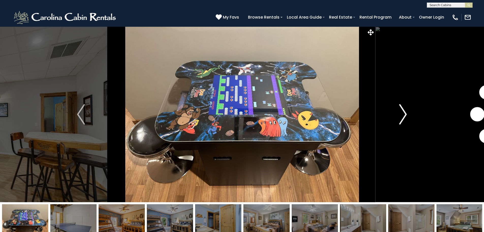
click at [404, 118] on img "Next" at bounding box center [404, 114] width 8 height 20
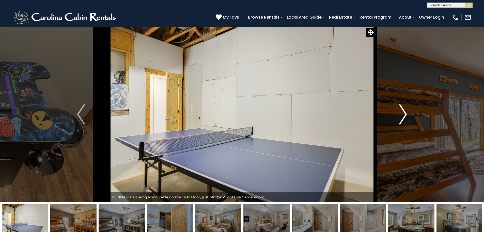
click at [404, 118] on img "Next" at bounding box center [404, 114] width 8 height 20
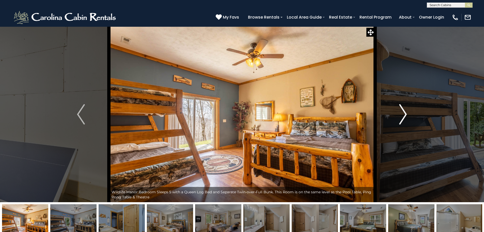
click at [404, 118] on img "Next" at bounding box center [404, 114] width 8 height 20
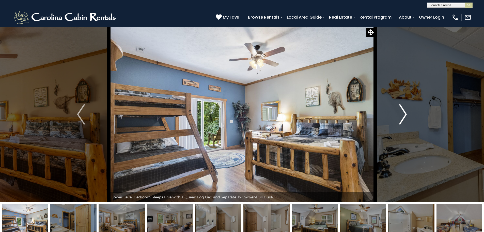
click at [404, 118] on img "Next" at bounding box center [404, 114] width 8 height 20
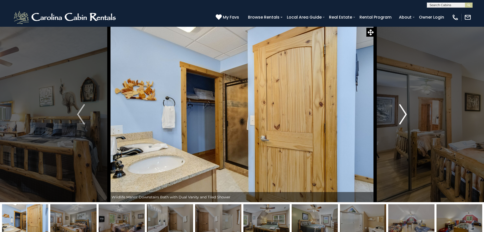
click at [404, 118] on img "Next" at bounding box center [404, 114] width 8 height 20
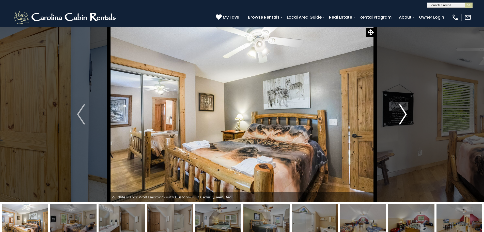
click at [404, 118] on img "Next" at bounding box center [404, 114] width 8 height 20
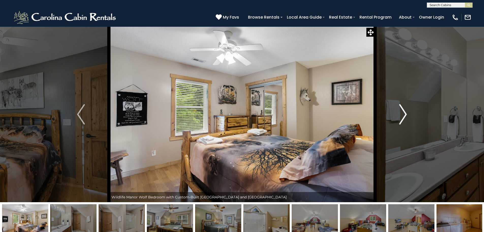
click at [404, 118] on img "Next" at bounding box center [404, 114] width 8 height 20
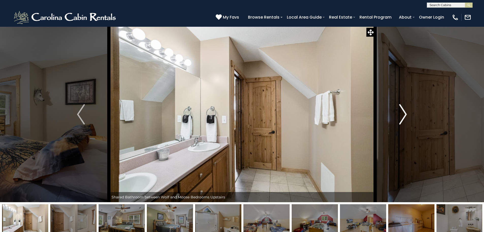
click at [404, 118] on img "Next" at bounding box center [404, 114] width 8 height 20
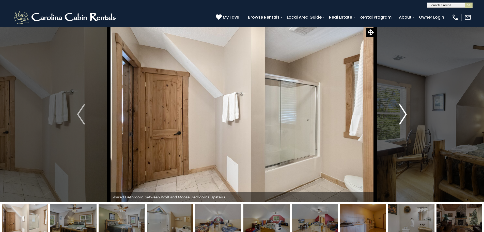
click at [404, 118] on img "Next" at bounding box center [404, 114] width 8 height 20
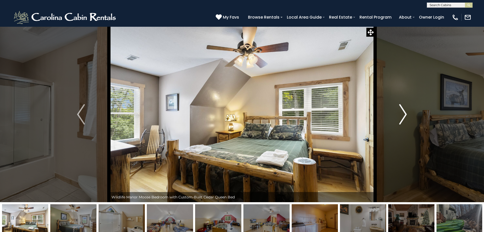
click at [404, 118] on img "Next" at bounding box center [404, 114] width 8 height 20
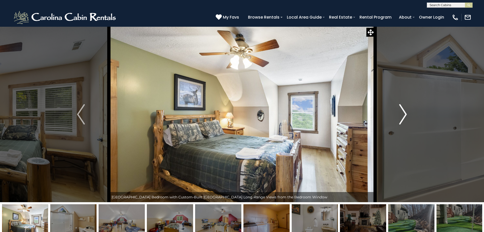
click at [404, 118] on img "Next" at bounding box center [404, 114] width 8 height 20
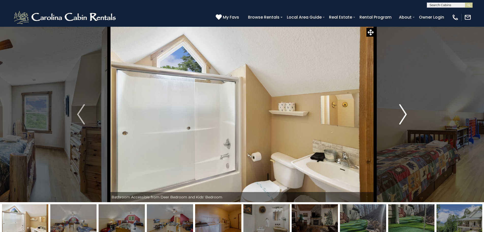
click at [404, 118] on img "Next" at bounding box center [404, 114] width 8 height 20
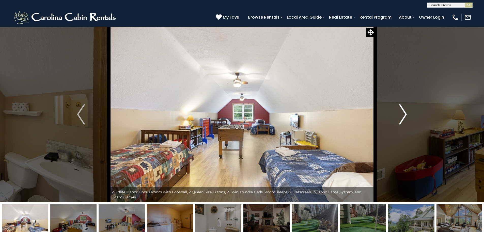
click at [404, 118] on img "Next" at bounding box center [404, 114] width 8 height 20
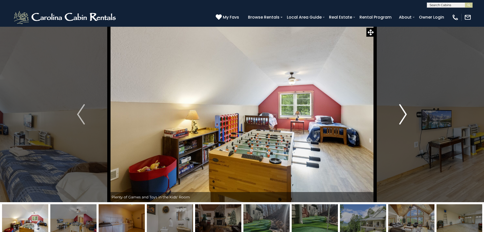
click at [404, 118] on img "Next" at bounding box center [404, 114] width 8 height 20
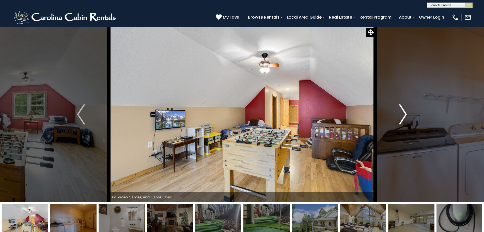
click at [404, 118] on img "Next" at bounding box center [404, 114] width 8 height 20
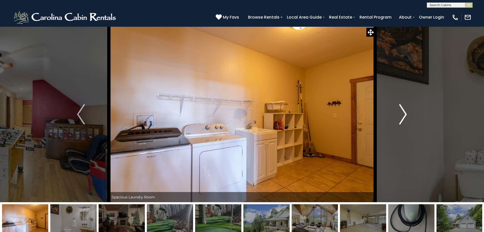
click at [404, 118] on img "Next" at bounding box center [404, 114] width 8 height 20
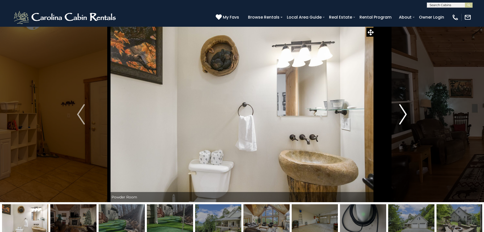
click at [404, 118] on img "Next" at bounding box center [404, 114] width 8 height 20
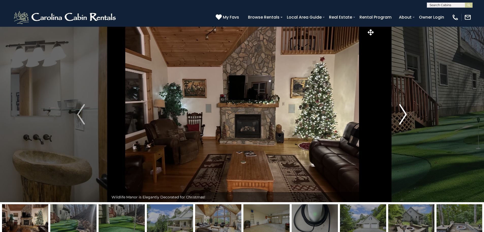
click at [404, 118] on img "Next" at bounding box center [404, 114] width 8 height 20
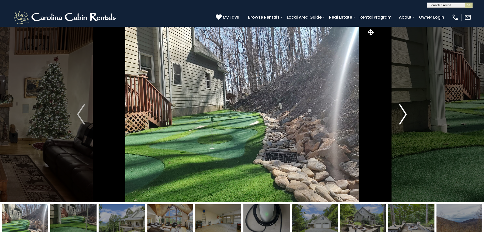
click at [404, 118] on img "Next" at bounding box center [404, 114] width 8 height 20
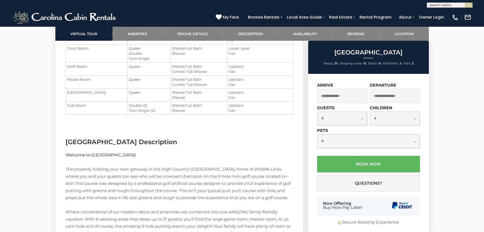
scroll to position [941, 0]
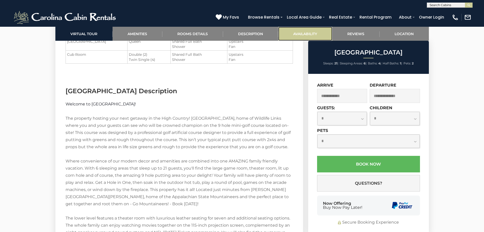
click at [294, 34] on link "Availability" at bounding box center [305, 34] width 54 height 14
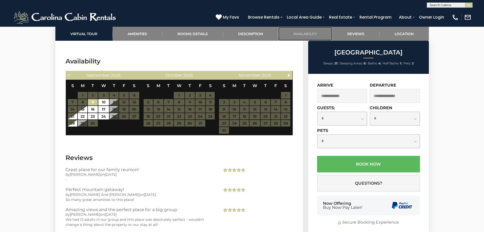
scroll to position [1476, 0]
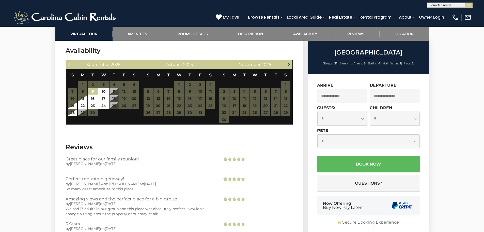
click at [288, 66] on span "Next" at bounding box center [289, 64] width 4 height 4
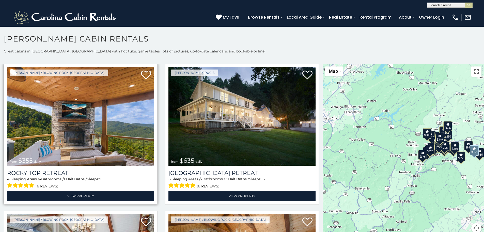
scroll to position [331, 0]
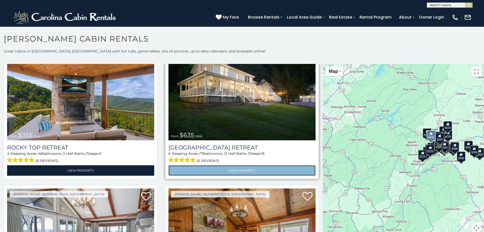
click at [221, 166] on link "View Property" at bounding box center [242, 170] width 147 height 10
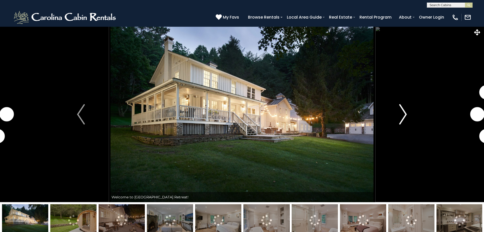
click at [405, 119] on img "Next" at bounding box center [404, 114] width 8 height 20
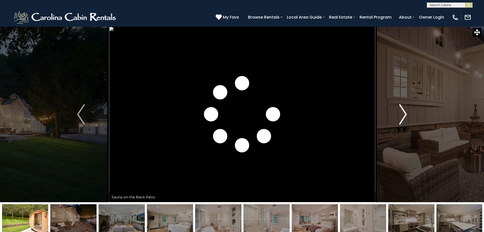
click at [405, 119] on img "Next" at bounding box center [404, 114] width 8 height 20
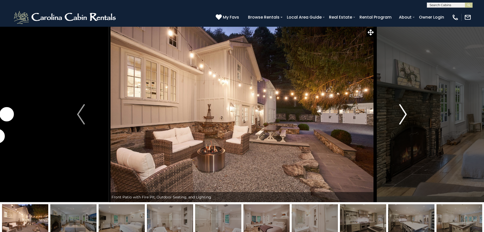
click at [405, 119] on img "Next" at bounding box center [404, 114] width 8 height 20
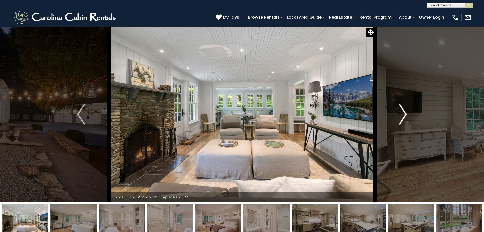
click at [405, 119] on img "Next" at bounding box center [404, 114] width 8 height 20
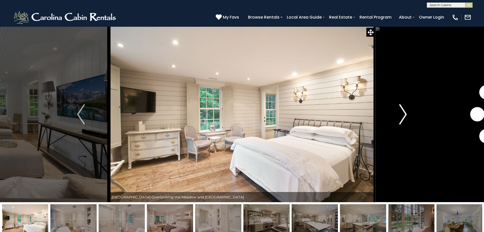
click at [405, 119] on img "Next" at bounding box center [404, 114] width 8 height 20
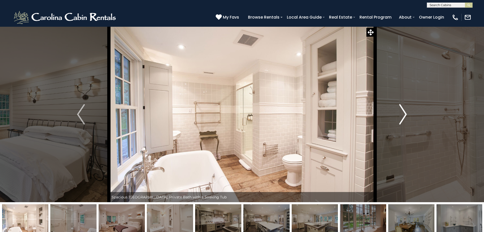
click at [405, 119] on img "Next" at bounding box center [404, 114] width 8 height 20
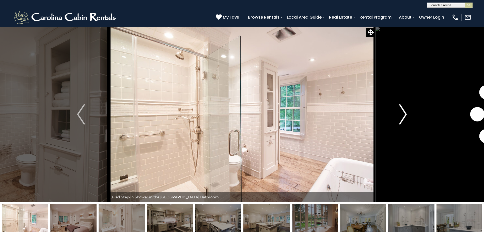
click at [405, 119] on img "Next" at bounding box center [404, 114] width 8 height 20
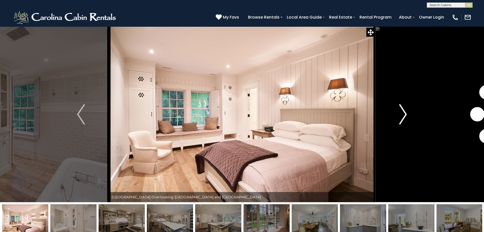
click at [405, 119] on img "Next" at bounding box center [404, 114] width 8 height 20
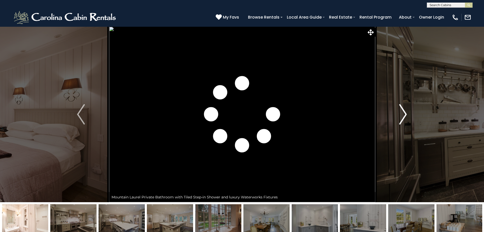
click at [405, 119] on img "Next" at bounding box center [404, 114] width 8 height 20
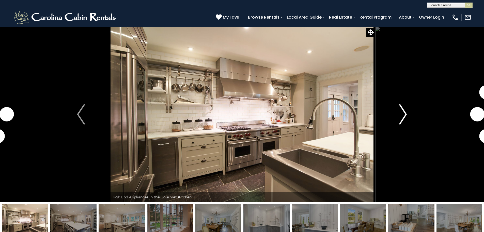
click at [405, 119] on img "Next" at bounding box center [404, 114] width 8 height 20
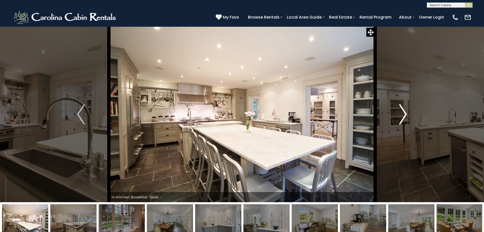
click at [405, 119] on img "Next" at bounding box center [404, 114] width 8 height 20
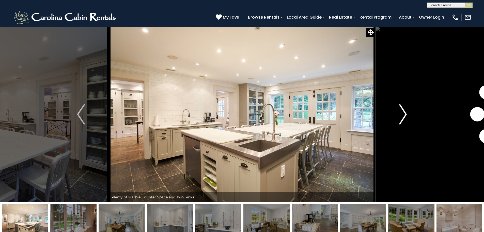
click at [405, 119] on img "Next" at bounding box center [404, 114] width 8 height 20
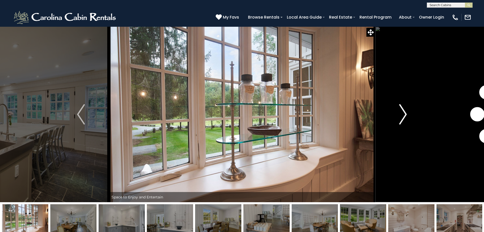
click at [405, 119] on img "Next" at bounding box center [404, 114] width 8 height 20
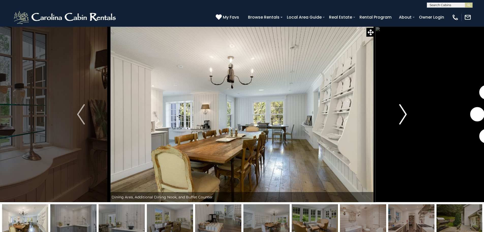
click at [405, 119] on img "Next" at bounding box center [404, 114] width 8 height 20
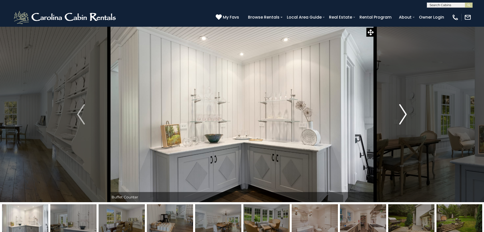
click at [405, 119] on img "Next" at bounding box center [404, 114] width 8 height 20
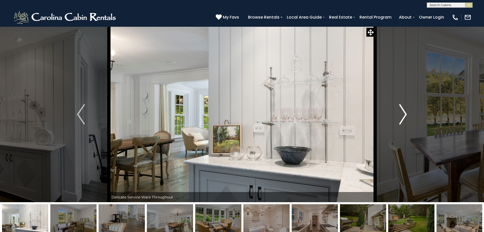
click at [405, 119] on img "Next" at bounding box center [404, 114] width 8 height 20
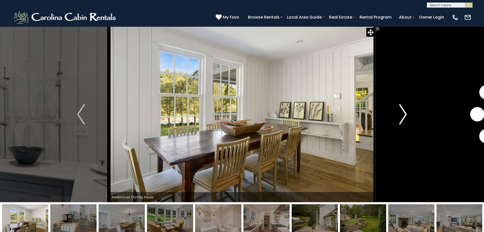
click at [405, 119] on img "Next" at bounding box center [404, 114] width 8 height 20
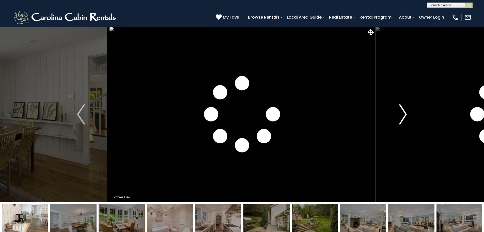
click at [405, 119] on img "Next" at bounding box center [404, 114] width 8 height 20
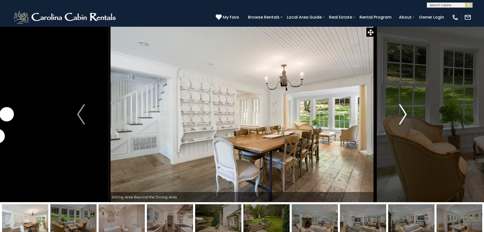
click at [405, 119] on img "Next" at bounding box center [404, 114] width 8 height 20
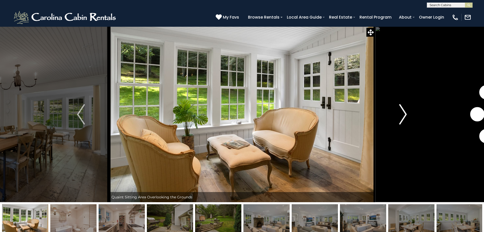
click at [405, 119] on img "Next" at bounding box center [404, 114] width 8 height 20
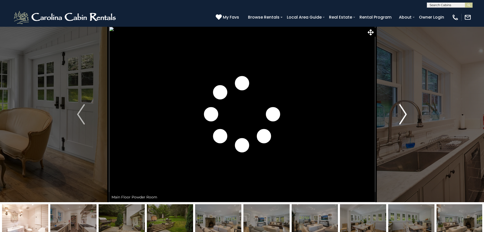
click at [405, 119] on img "Next" at bounding box center [404, 114] width 8 height 20
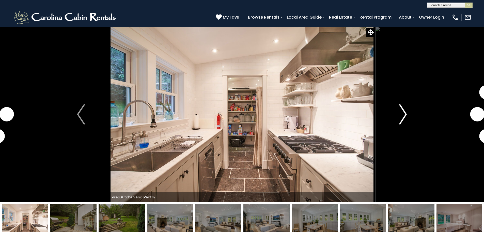
click at [405, 119] on img "Next" at bounding box center [404, 114] width 8 height 20
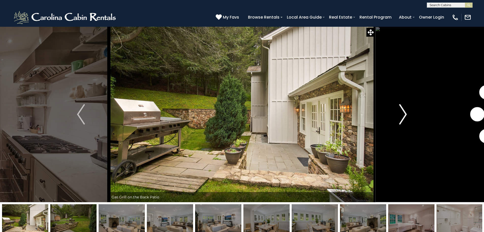
click at [405, 119] on img "Next" at bounding box center [404, 114] width 8 height 20
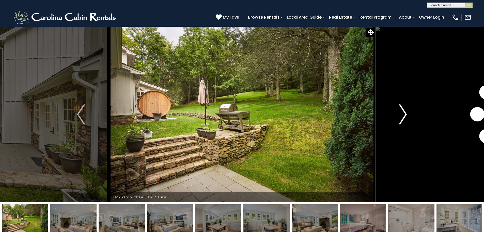
click at [405, 119] on img "Next" at bounding box center [404, 114] width 8 height 20
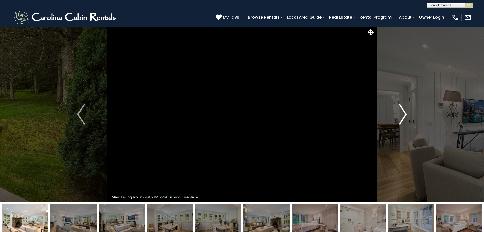
click at [405, 119] on img "Next" at bounding box center [404, 114] width 8 height 20
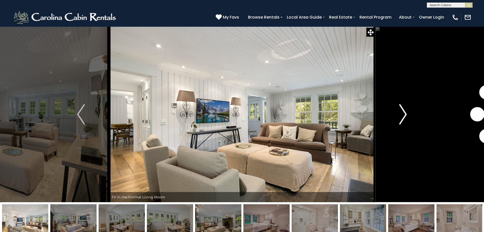
click at [405, 119] on img "Next" at bounding box center [404, 114] width 8 height 20
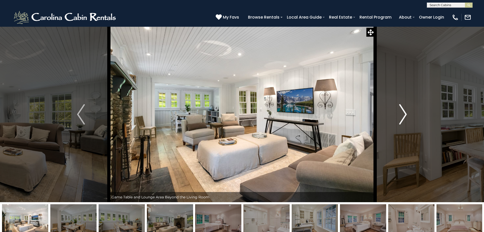
click at [405, 119] on img "Next" at bounding box center [404, 114] width 8 height 20
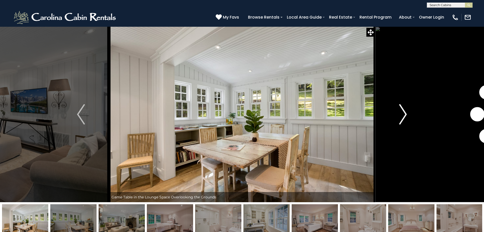
click at [405, 119] on img "Next" at bounding box center [404, 114] width 8 height 20
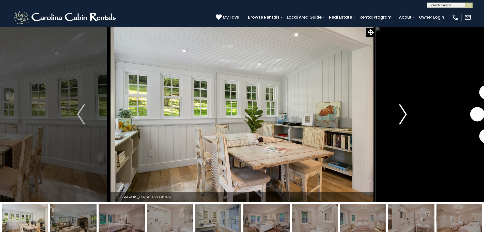
click at [405, 119] on img "Next" at bounding box center [404, 114] width 8 height 20
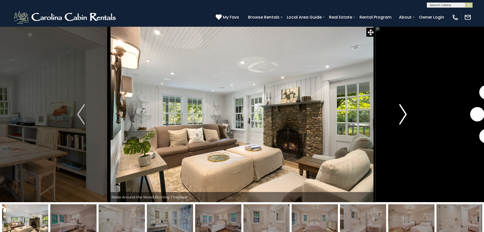
click at [405, 119] on img "Next" at bounding box center [404, 114] width 8 height 20
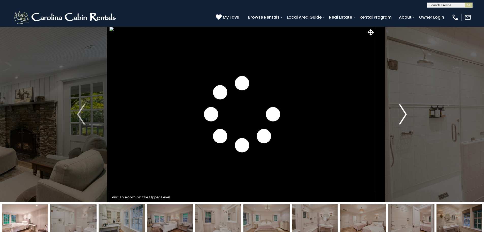
click at [405, 119] on img "Next" at bounding box center [404, 114] width 8 height 20
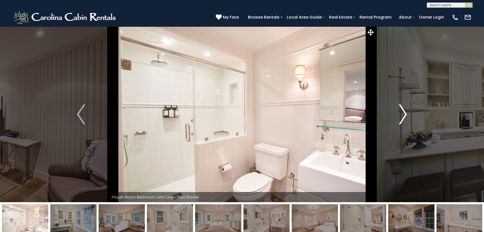
click at [405, 119] on img "Next" at bounding box center [404, 114] width 8 height 20
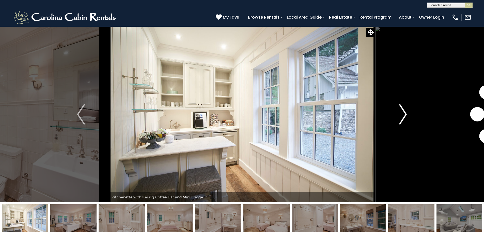
click at [405, 119] on img "Next" at bounding box center [404, 114] width 8 height 20
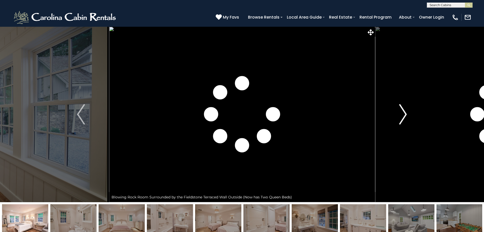
click at [405, 119] on img "Next" at bounding box center [404, 114] width 8 height 20
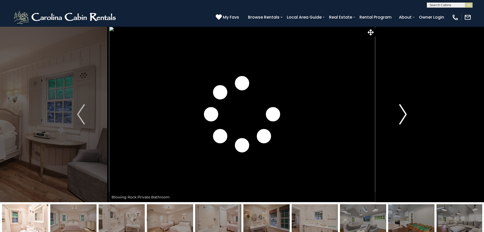
click at [405, 119] on img "Next" at bounding box center [404, 114] width 8 height 20
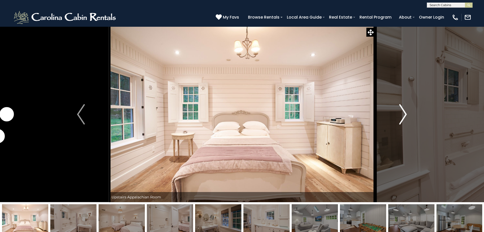
click at [405, 119] on img "Next" at bounding box center [404, 114] width 8 height 20
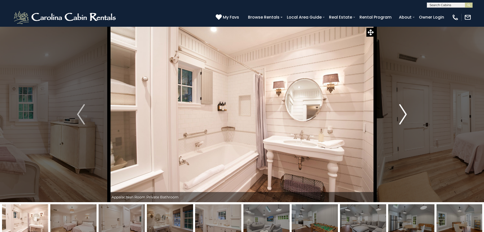
click at [405, 119] on img "Next" at bounding box center [404, 114] width 8 height 20
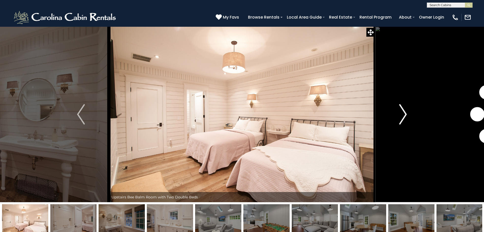
click at [405, 119] on img "Next" at bounding box center [404, 114] width 8 height 20
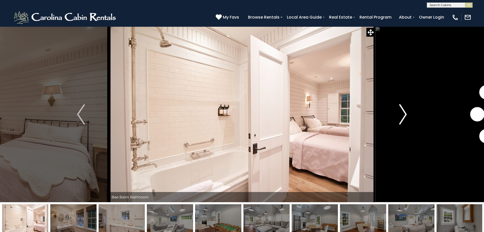
click at [405, 119] on img "Next" at bounding box center [404, 114] width 8 height 20
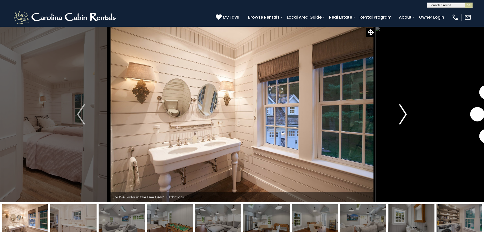
click at [405, 119] on img "Next" at bounding box center [404, 114] width 8 height 20
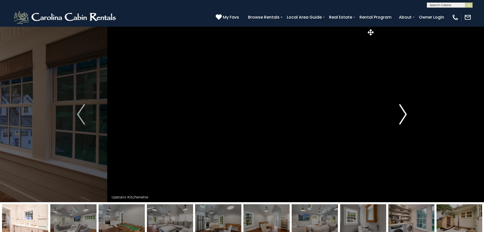
click at [405, 119] on img "Next" at bounding box center [404, 114] width 8 height 20
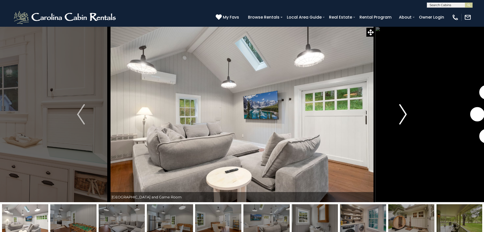
click at [405, 119] on img "Next" at bounding box center [404, 114] width 8 height 20
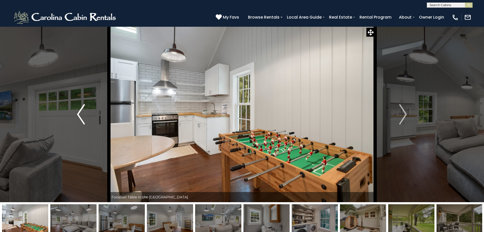
click at [87, 114] on button "Previous" at bounding box center [81, 113] width 56 height 175
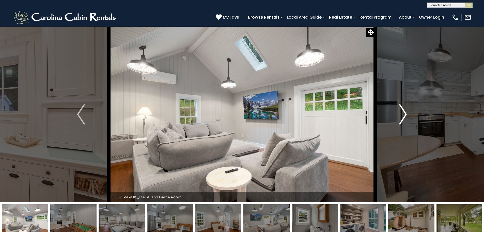
click at [407, 116] on img "Next" at bounding box center [404, 114] width 8 height 20
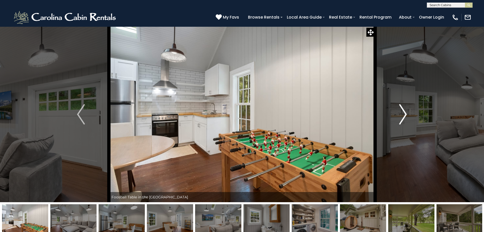
click at [407, 116] on img "Next" at bounding box center [404, 114] width 8 height 20
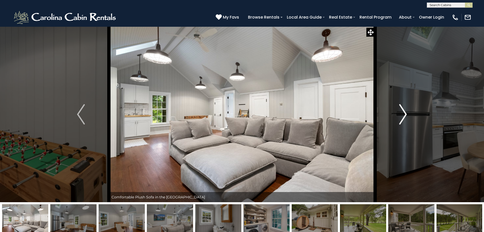
click at [406, 116] on img "Next" at bounding box center [404, 114] width 8 height 20
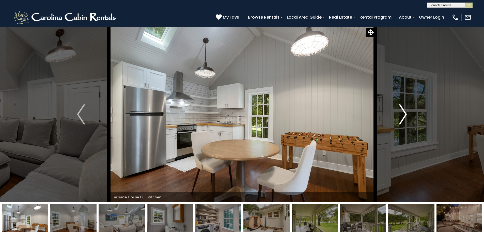
click at [406, 116] on img "Next" at bounding box center [404, 114] width 8 height 20
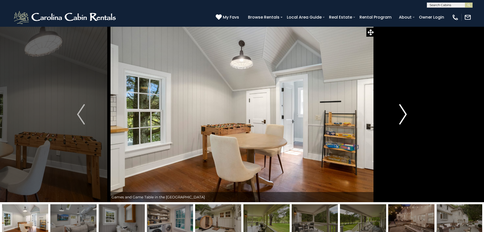
click at [406, 116] on img "Next" at bounding box center [404, 114] width 8 height 20
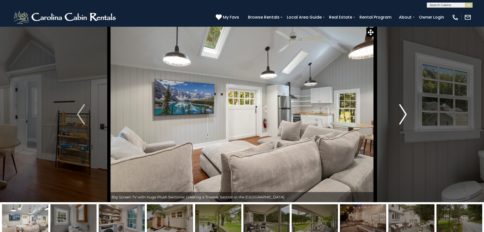
click at [406, 116] on img "Next" at bounding box center [404, 114] width 8 height 20
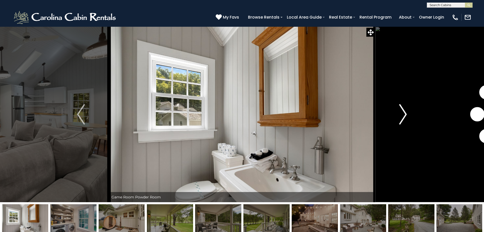
click at [406, 116] on img "Next" at bounding box center [404, 114] width 8 height 20
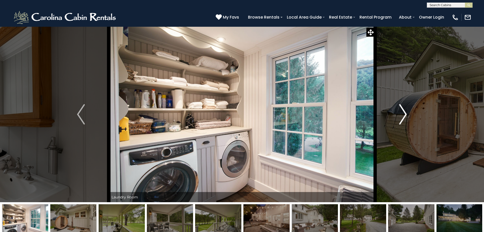
click at [406, 116] on img "Next" at bounding box center [404, 114] width 8 height 20
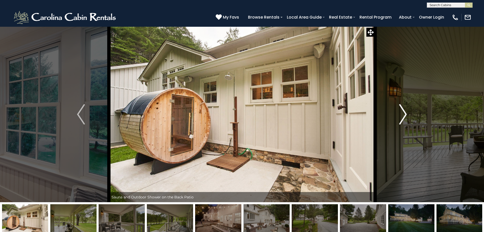
click at [406, 116] on img "Next" at bounding box center [404, 114] width 8 height 20
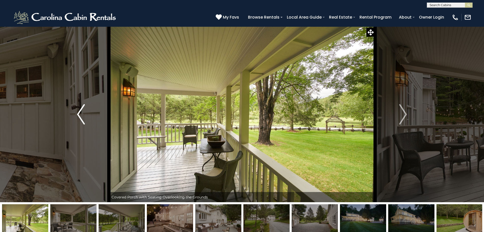
click at [81, 120] on img "Previous" at bounding box center [81, 114] width 8 height 20
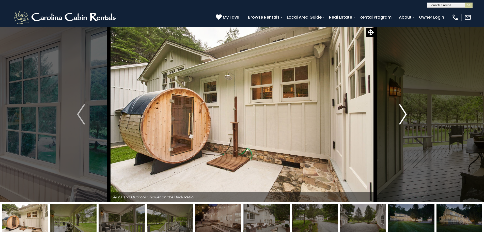
click at [405, 111] on img "Next" at bounding box center [404, 114] width 8 height 20
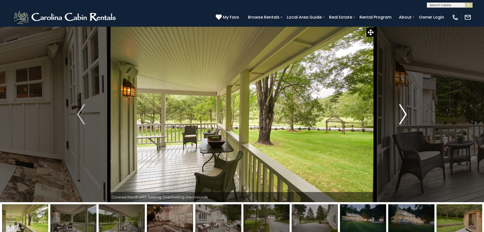
click at [405, 111] on img "Next" at bounding box center [404, 114] width 8 height 20
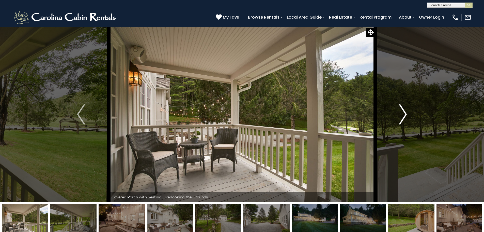
click at [405, 111] on img "Next" at bounding box center [404, 114] width 8 height 20
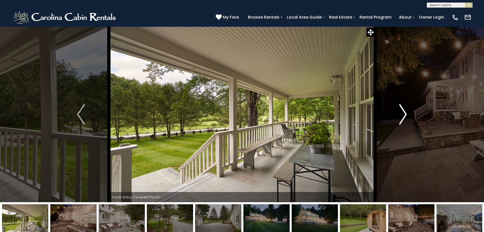
click at [405, 111] on img "Next" at bounding box center [404, 114] width 8 height 20
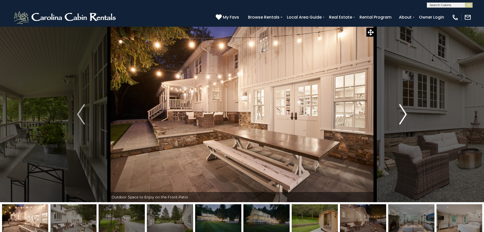
click at [405, 111] on img "Next" at bounding box center [404, 114] width 8 height 20
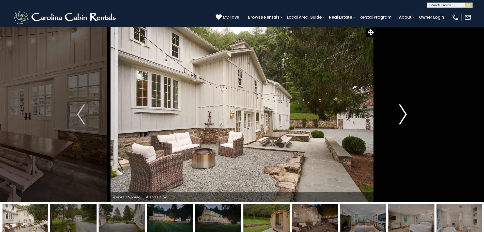
click at [405, 111] on img "Next" at bounding box center [404, 114] width 8 height 20
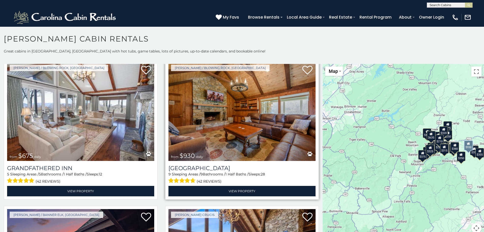
scroll to position [458, 0]
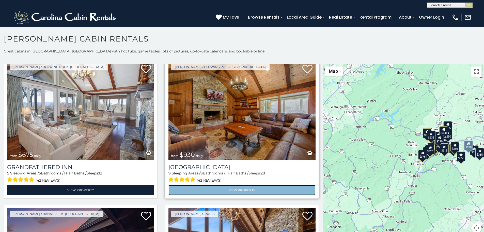
click at [258, 187] on link "View Property" at bounding box center [242, 190] width 147 height 10
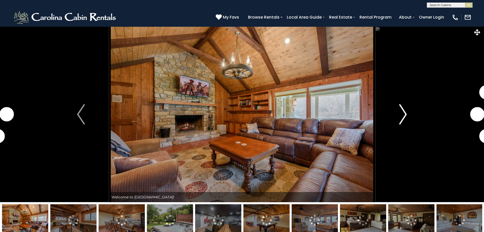
click at [406, 121] on img "Next" at bounding box center [404, 114] width 8 height 20
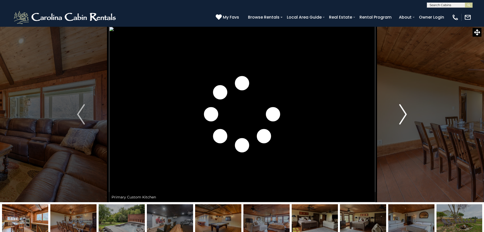
click at [399, 119] on button "Next" at bounding box center [403, 113] width 56 height 175
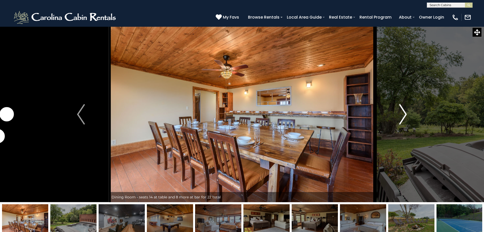
click at [399, 119] on button "Next" at bounding box center [403, 113] width 56 height 175
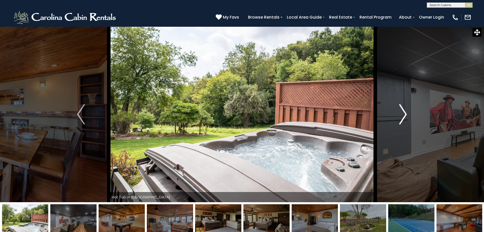
click at [399, 119] on button "Next" at bounding box center [403, 113] width 56 height 175
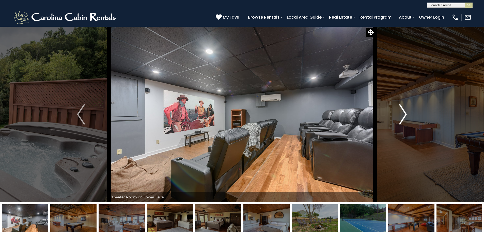
click at [399, 119] on button "Next" at bounding box center [403, 113] width 56 height 175
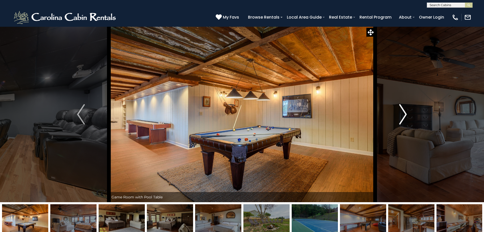
click at [399, 119] on button "Next" at bounding box center [403, 113] width 56 height 175
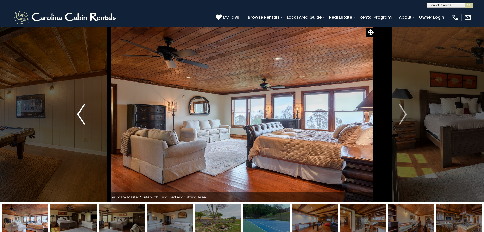
click at [74, 123] on button "Previous" at bounding box center [81, 113] width 56 height 175
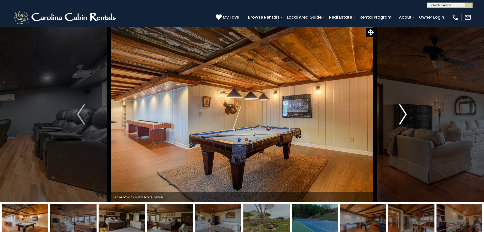
click at [404, 117] on img "Next" at bounding box center [404, 114] width 8 height 20
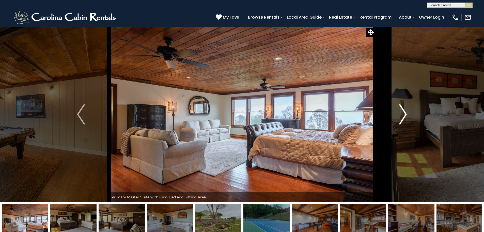
click at [404, 116] on img "Next" at bounding box center [404, 114] width 8 height 20
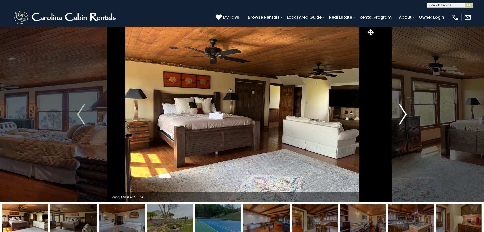
click at [404, 116] on img "Next" at bounding box center [404, 114] width 8 height 20
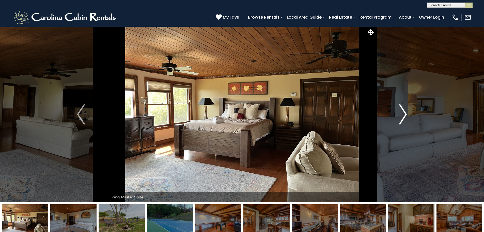
click at [404, 116] on img "Next" at bounding box center [404, 114] width 8 height 20
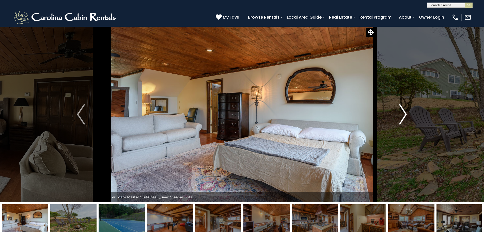
click at [404, 116] on img "Next" at bounding box center [404, 114] width 8 height 20
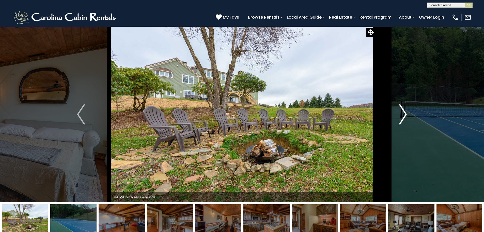
click at [404, 116] on img "Next" at bounding box center [404, 114] width 8 height 20
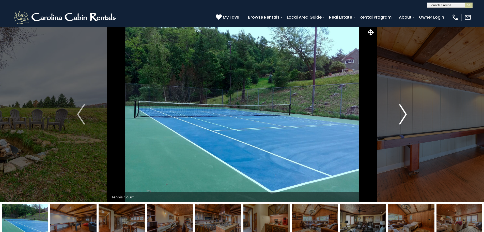
click at [404, 116] on img "Next" at bounding box center [404, 114] width 8 height 20
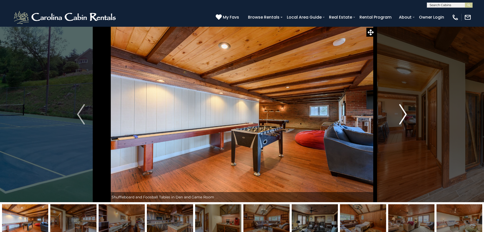
click at [404, 116] on img "Next" at bounding box center [404, 114] width 8 height 20
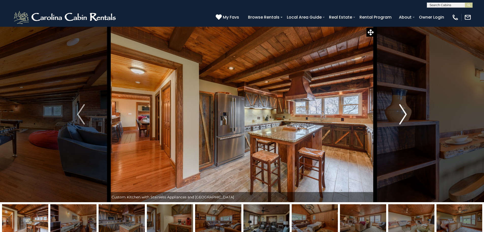
click at [404, 116] on img "Next" at bounding box center [404, 114] width 8 height 20
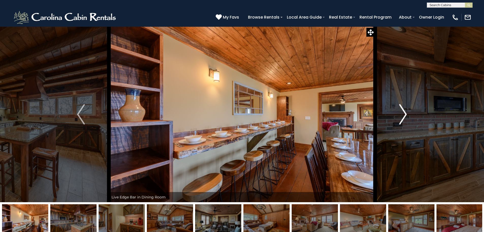
click at [407, 114] on img "Next" at bounding box center [404, 114] width 8 height 20
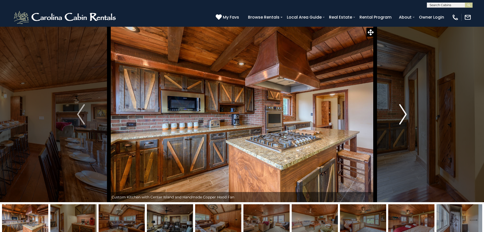
click at [407, 114] on img "Next" at bounding box center [404, 114] width 8 height 20
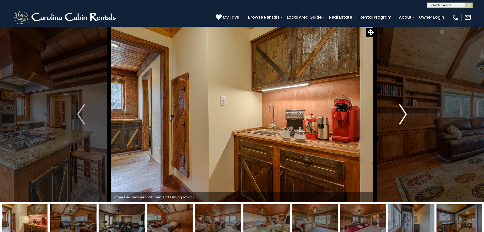
click at [407, 114] on img "Next" at bounding box center [404, 114] width 8 height 20
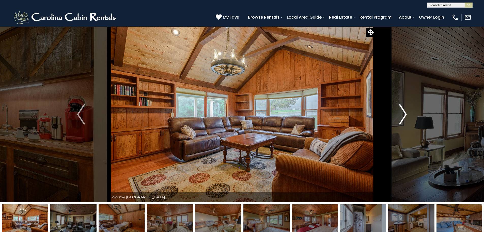
click at [407, 114] on img "Next" at bounding box center [404, 114] width 8 height 20
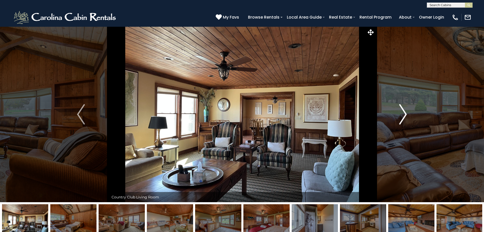
click at [407, 114] on img "Next" at bounding box center [404, 114] width 8 height 20
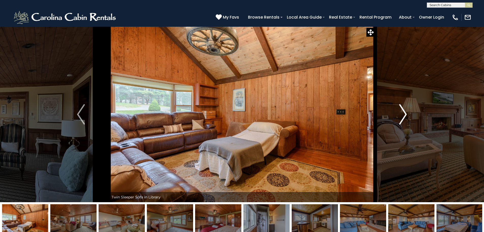
click at [407, 114] on img "Next" at bounding box center [404, 114] width 8 height 20
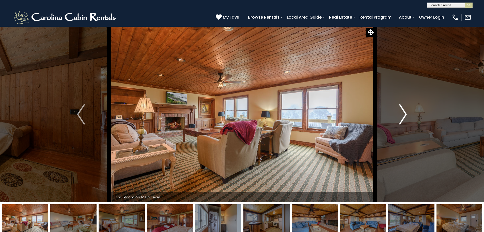
click at [407, 114] on img "Next" at bounding box center [404, 114] width 8 height 20
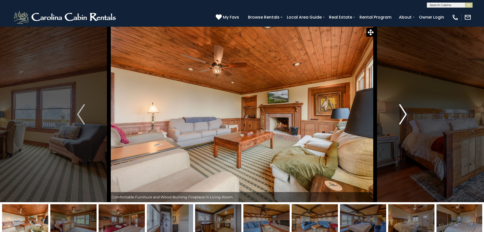
click at [407, 114] on img "Next" at bounding box center [404, 114] width 8 height 20
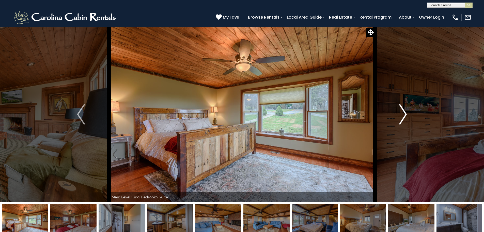
click at [407, 114] on img "Next" at bounding box center [404, 114] width 8 height 20
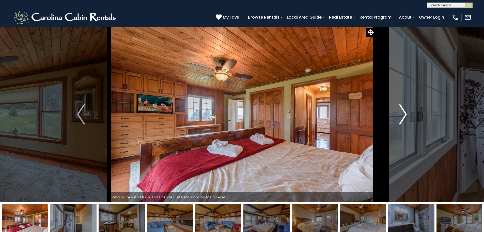
click at [407, 114] on img "Next" at bounding box center [404, 114] width 8 height 20
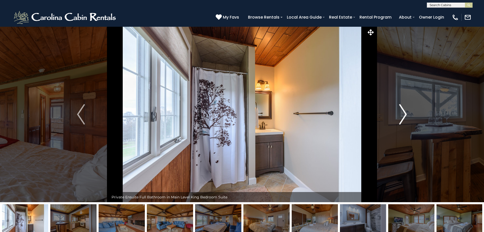
click at [407, 114] on img "Next" at bounding box center [404, 114] width 8 height 20
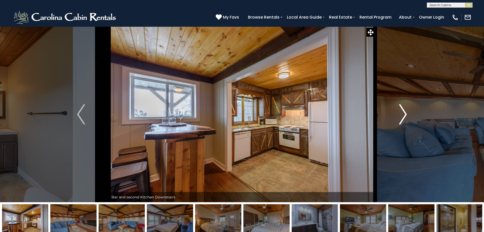
click at [407, 114] on img "Next" at bounding box center [404, 114] width 8 height 20
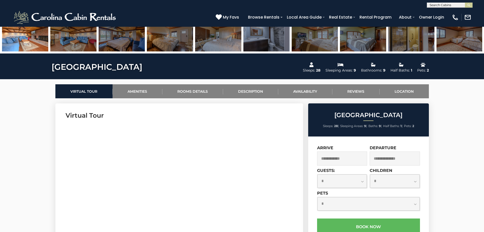
scroll to position [229, 0]
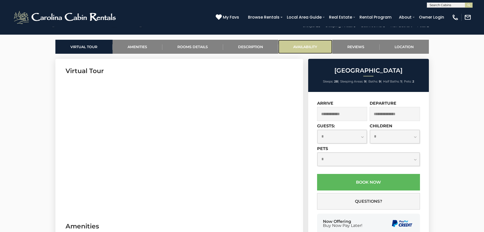
click at [315, 51] on link "Availability" at bounding box center [305, 47] width 54 height 14
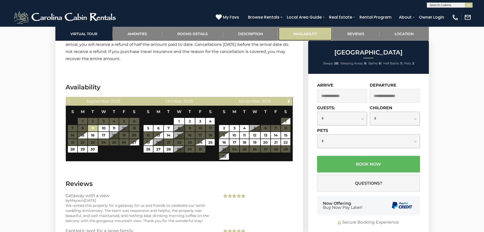
scroll to position [2146, 0]
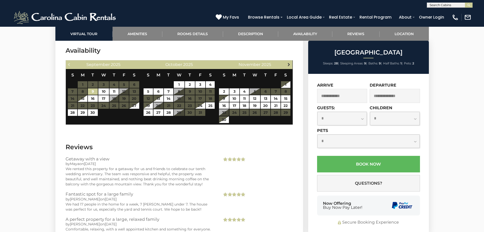
click at [290, 65] on span "Next" at bounding box center [289, 64] width 4 height 4
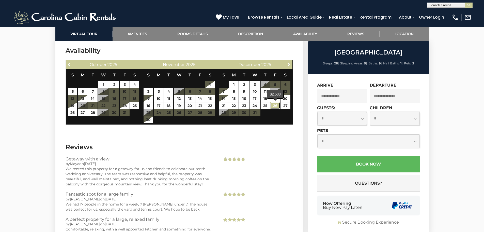
click at [276, 106] on link "26" at bounding box center [275, 105] width 9 height 7
type input "**********"
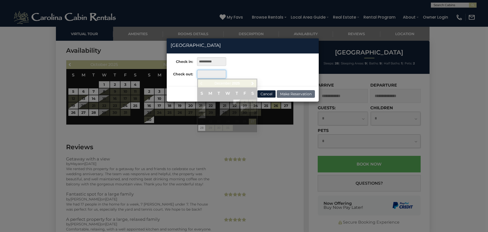
click at [212, 73] on input "text" at bounding box center [211, 74] width 29 height 9
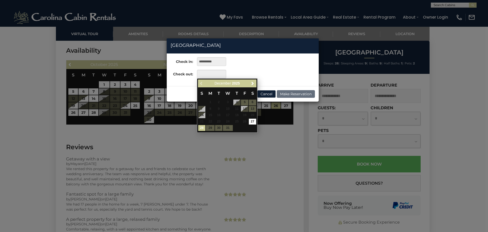
click at [201, 126] on link "28" at bounding box center [201, 128] width 7 height 6
type input "**********"
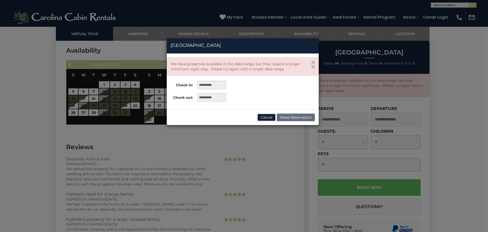
click at [265, 115] on button "Cancel" at bounding box center [266, 117] width 19 height 8
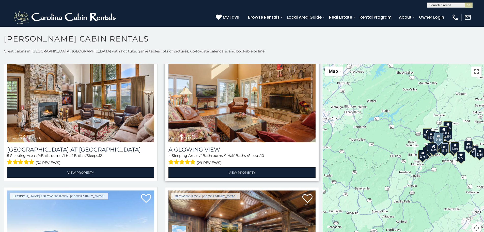
scroll to position [1043, 0]
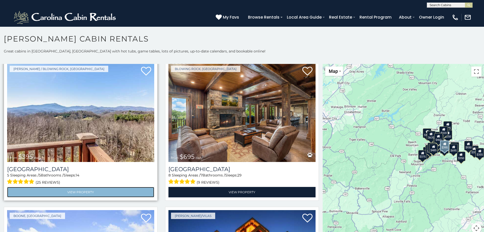
click at [85, 187] on link "View Property" at bounding box center [80, 192] width 147 height 10
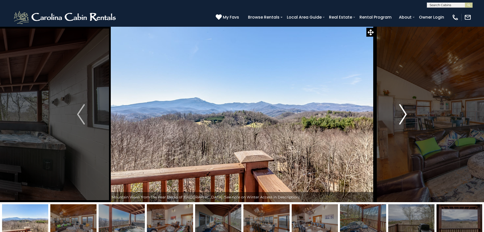
click at [405, 117] on img "Next" at bounding box center [404, 114] width 8 height 20
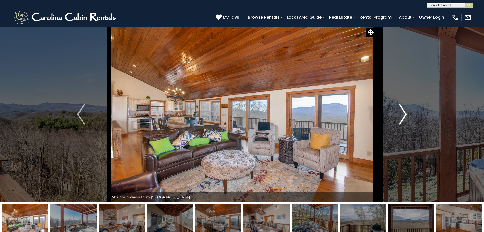
click at [405, 117] on img "Next" at bounding box center [404, 114] width 8 height 20
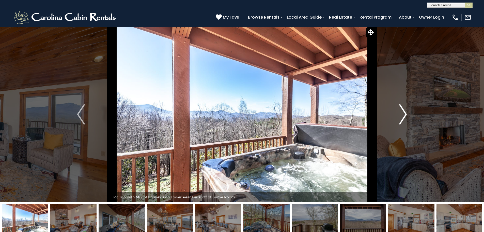
click at [405, 116] on img "Next" at bounding box center [404, 114] width 8 height 20
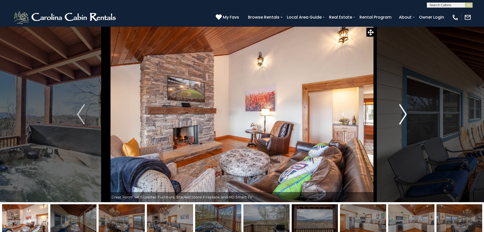
click at [405, 116] on img "Next" at bounding box center [404, 114] width 8 height 20
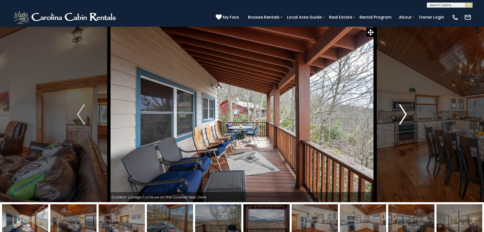
click at [405, 116] on img "Next" at bounding box center [404, 114] width 8 height 20
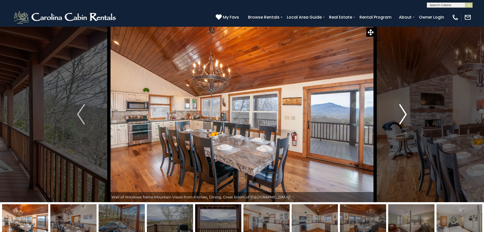
click at [405, 116] on img "Next" at bounding box center [404, 114] width 8 height 20
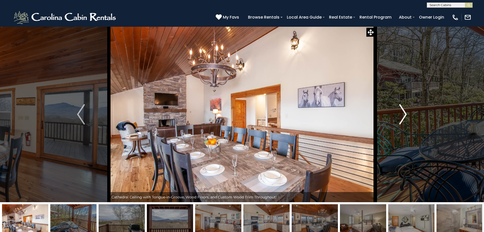
click at [405, 116] on img "Next" at bounding box center [404, 114] width 8 height 20
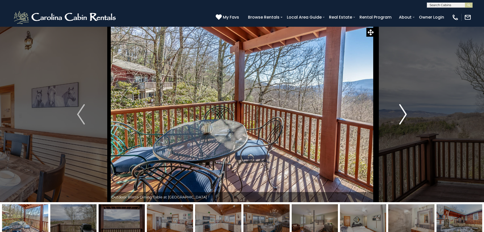
click at [405, 116] on img "Next" at bounding box center [404, 114] width 8 height 20
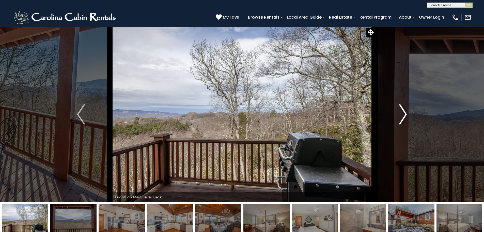
click at [405, 116] on img "Next" at bounding box center [404, 114] width 8 height 20
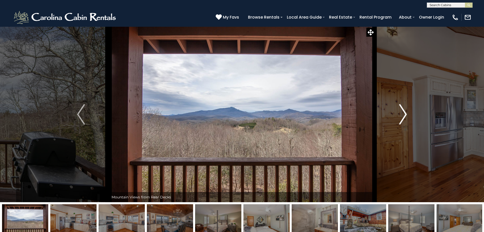
click at [405, 116] on img "Next" at bounding box center [404, 114] width 8 height 20
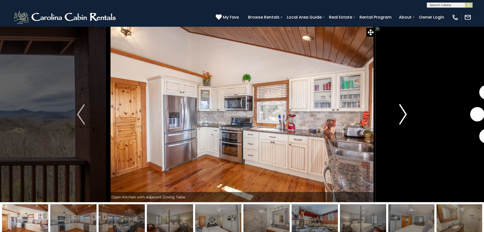
click at [405, 116] on img "Next" at bounding box center [404, 114] width 8 height 20
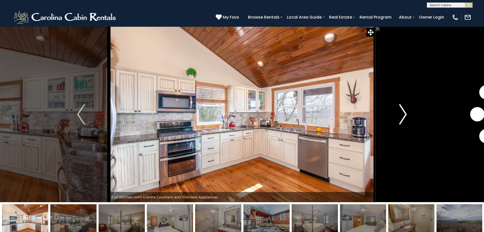
click at [405, 116] on img "Next" at bounding box center [404, 114] width 8 height 20
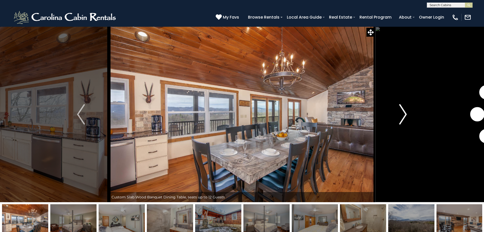
click at [405, 116] on img "Next" at bounding box center [404, 114] width 8 height 20
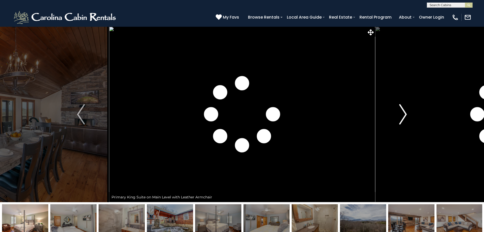
click at [405, 116] on img "Next" at bounding box center [404, 114] width 8 height 20
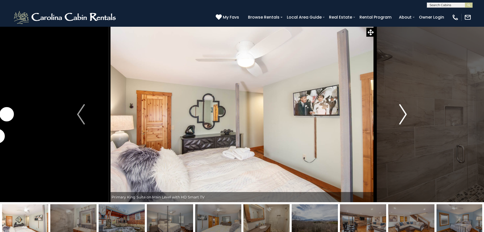
click at [405, 116] on img "Next" at bounding box center [404, 114] width 8 height 20
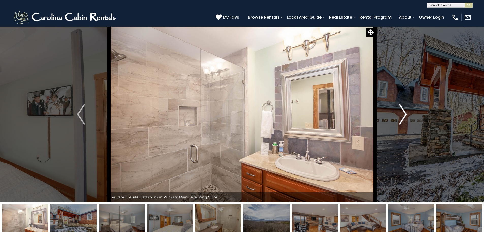
click at [405, 116] on img "Next" at bounding box center [404, 114] width 8 height 20
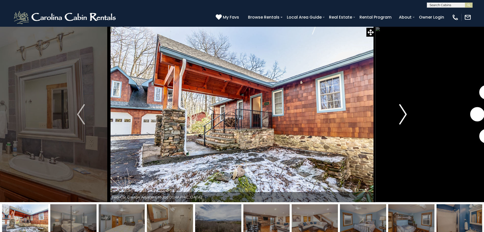
click at [405, 116] on img "Next" at bounding box center [404, 114] width 8 height 20
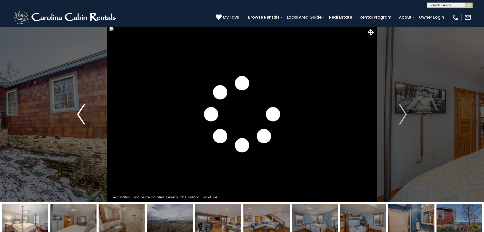
click at [77, 113] on button "Previous" at bounding box center [81, 113] width 56 height 175
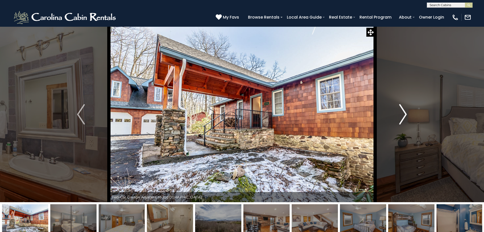
click at [401, 113] on img "Next" at bounding box center [404, 114] width 8 height 20
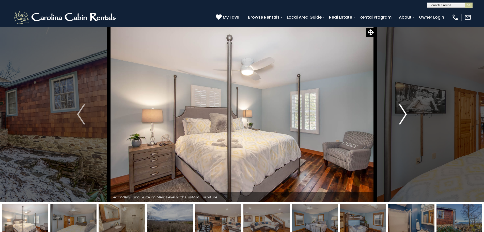
click at [401, 113] on img "Next" at bounding box center [404, 114] width 8 height 20
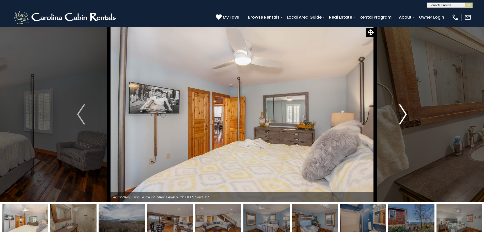
click at [401, 113] on img "Next" at bounding box center [404, 114] width 8 height 20
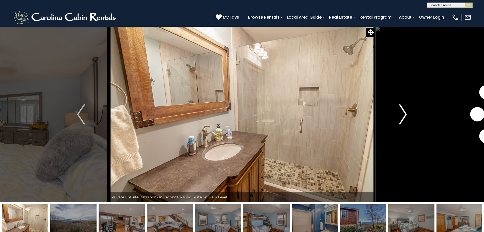
click at [401, 113] on img "Next" at bounding box center [404, 114] width 8 height 20
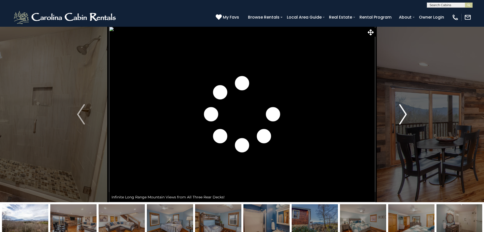
click at [401, 113] on img "Next" at bounding box center [404, 114] width 8 height 20
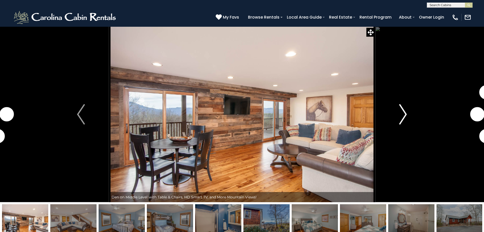
click at [401, 113] on img "Next" at bounding box center [404, 114] width 8 height 20
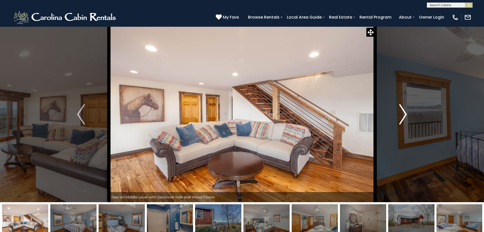
click at [401, 113] on img "Next" at bounding box center [404, 114] width 8 height 20
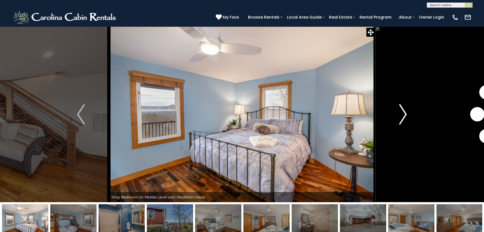
click at [401, 113] on img "Next" at bounding box center [404, 114] width 8 height 20
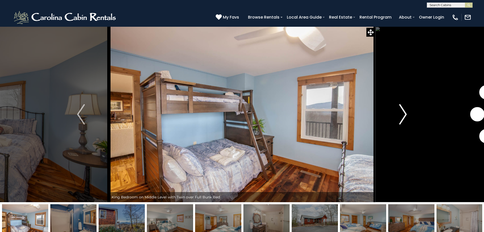
click at [401, 113] on img "Next" at bounding box center [404, 114] width 8 height 20
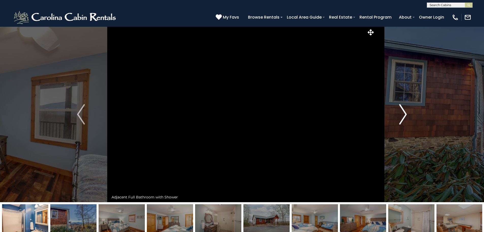
click at [401, 113] on img "Next" at bounding box center [404, 114] width 8 height 20
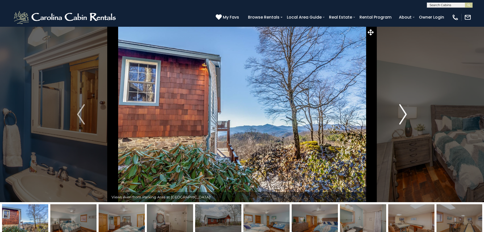
click at [401, 113] on img "Next" at bounding box center [404, 114] width 8 height 20
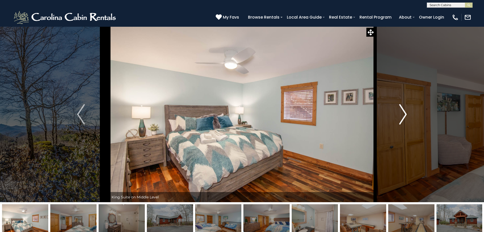
click at [401, 113] on img "Next" at bounding box center [404, 114] width 8 height 20
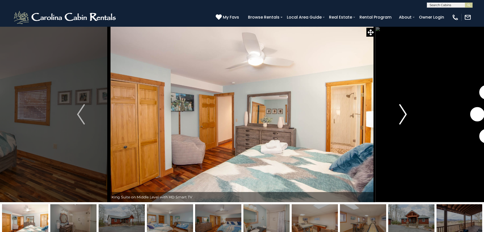
click at [401, 113] on img "Next" at bounding box center [404, 114] width 8 height 20
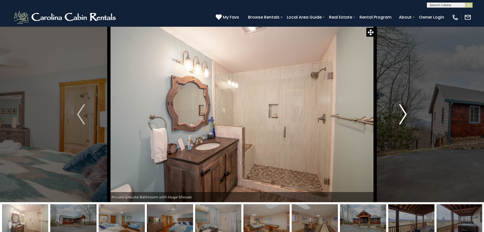
click at [401, 113] on img "Next" at bounding box center [404, 114] width 8 height 20
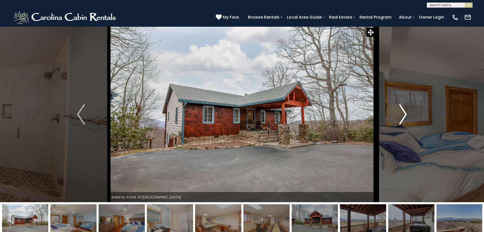
click at [401, 113] on img "Next" at bounding box center [404, 114] width 8 height 20
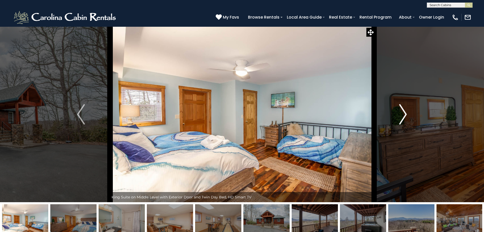
click at [401, 113] on img "Next" at bounding box center [404, 114] width 8 height 20
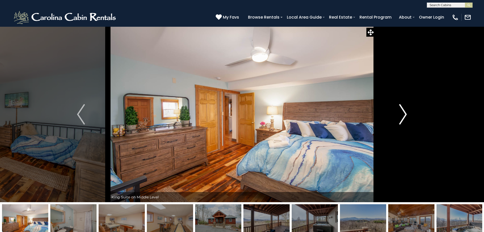
click at [401, 113] on img "Next" at bounding box center [404, 114] width 8 height 20
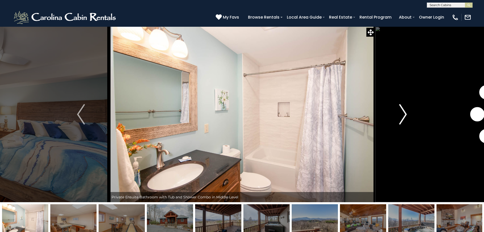
click at [401, 113] on img "Next" at bounding box center [404, 114] width 8 height 20
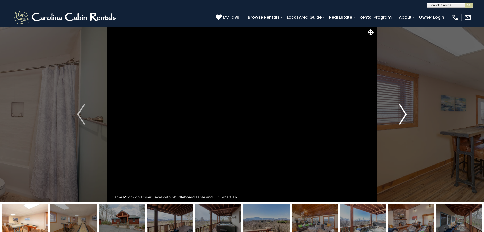
click at [401, 113] on img "Next" at bounding box center [404, 114] width 8 height 20
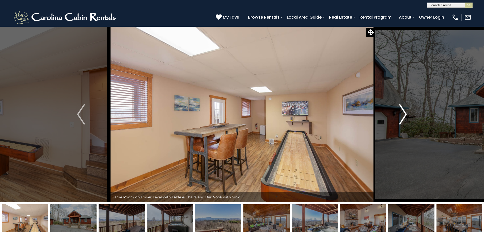
click at [403, 116] on img "Next" at bounding box center [404, 114] width 8 height 20
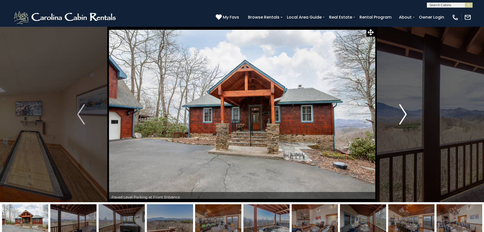
click at [403, 116] on img "Next" at bounding box center [404, 114] width 8 height 20
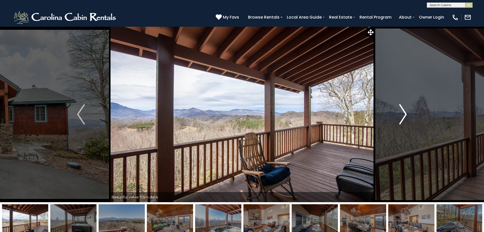
click at [403, 116] on img "Next" at bounding box center [404, 114] width 8 height 20
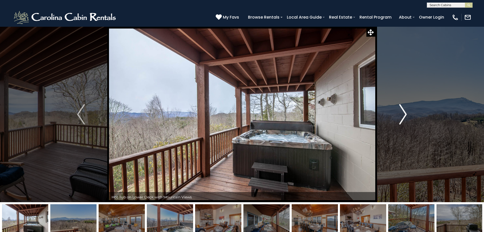
click at [403, 116] on img "Next" at bounding box center [404, 114] width 8 height 20
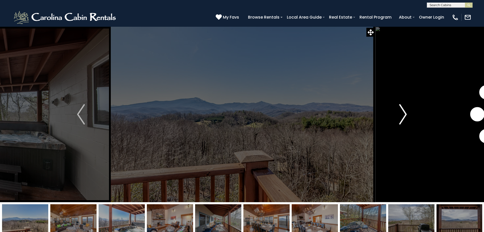
click at [403, 116] on img "Next" at bounding box center [404, 114] width 8 height 20
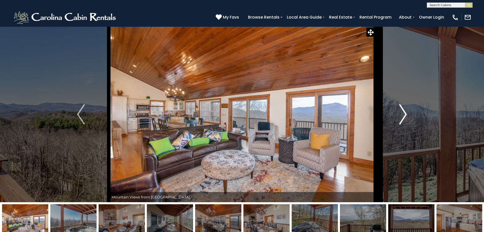
click at [403, 116] on img "Next" at bounding box center [404, 114] width 8 height 20
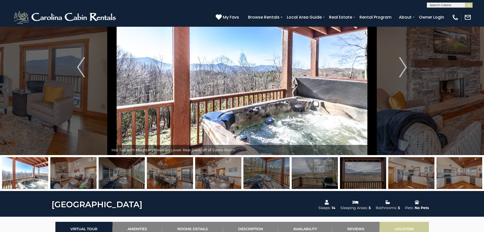
scroll to position [153, 0]
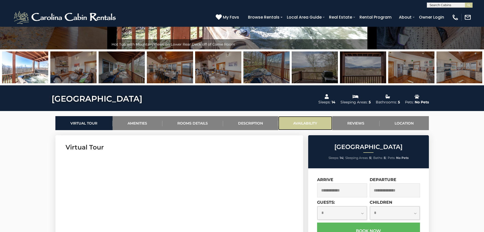
click at [296, 120] on link "Availability" at bounding box center [305, 123] width 54 height 14
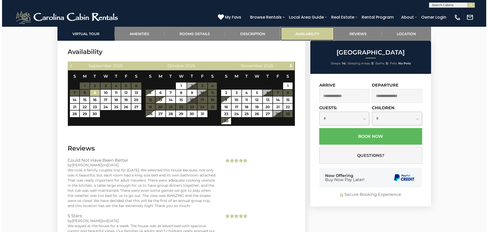
scroll to position [1197, 0]
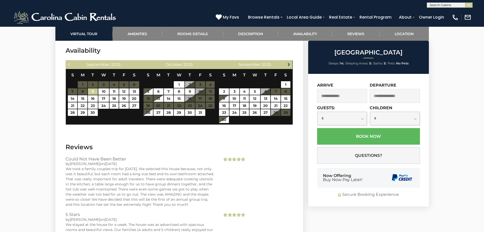
click at [288, 66] on span "Next" at bounding box center [289, 64] width 4 height 4
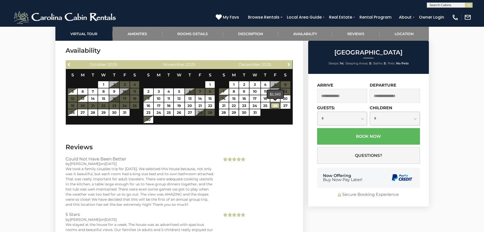
click at [277, 105] on link "26" at bounding box center [275, 105] width 9 height 7
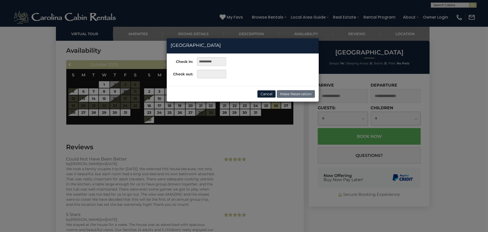
click at [246, 112] on div "**********" at bounding box center [244, 116] width 488 height 232
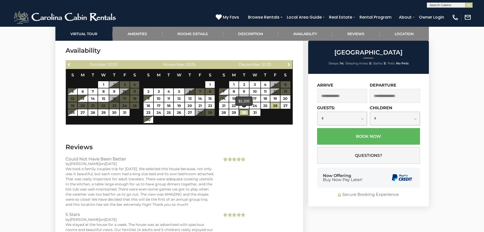
click at [244, 113] on link "30" at bounding box center [244, 112] width 10 height 7
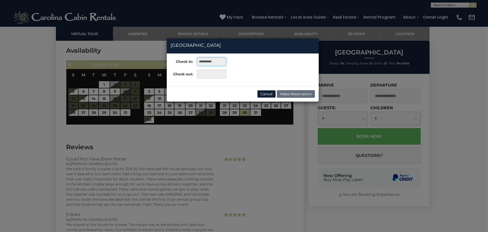
click at [212, 60] on input "**********" at bounding box center [211, 61] width 29 height 9
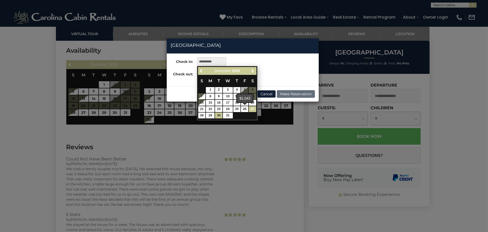
click at [252, 107] on link "27" at bounding box center [252, 109] width 7 height 6
type input "**********"
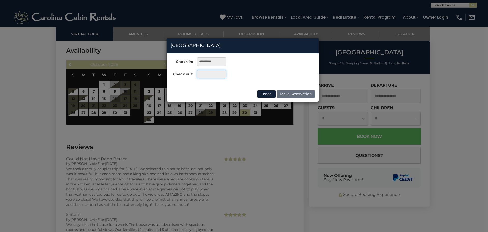
click at [206, 75] on input "text" at bounding box center [211, 74] width 29 height 9
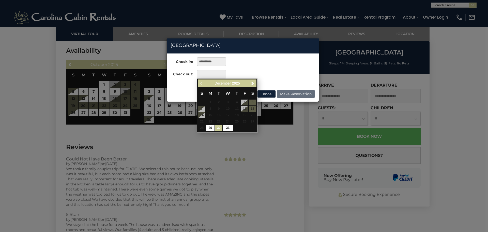
click at [220, 128] on link "30" at bounding box center [218, 128] width 7 height 6
type input "**********"
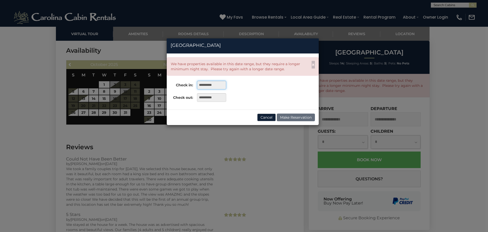
click at [222, 84] on input "**********" at bounding box center [211, 85] width 29 height 9
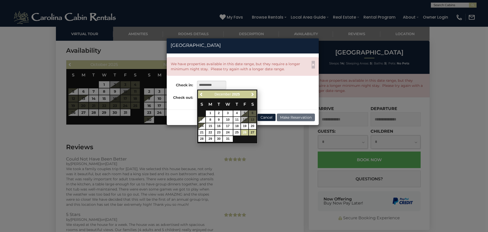
click at [245, 131] on link "26" at bounding box center [244, 132] width 7 height 6
type input "**********"
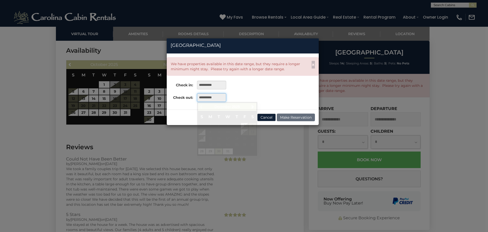
click at [215, 97] on input "**********" at bounding box center [211, 97] width 29 height 9
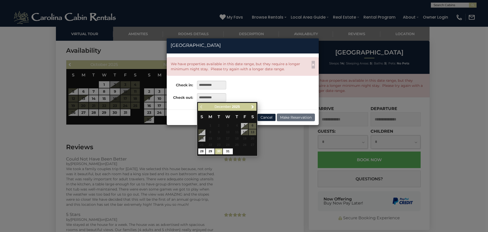
click at [219, 152] on link "30" at bounding box center [218, 151] width 7 height 6
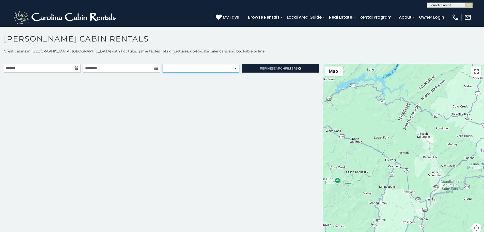
click at [235, 69] on select "**********" at bounding box center [201, 68] width 77 height 9
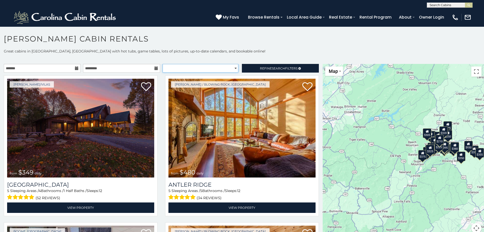
select select "**********"
click at [163, 64] on select "**********" at bounding box center [201, 68] width 76 height 9
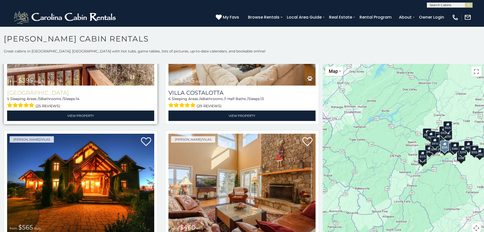
scroll to position [1017, 0]
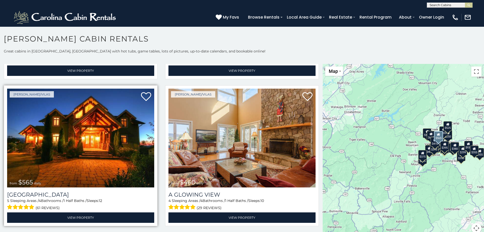
click at [139, 146] on img at bounding box center [80, 138] width 147 height 99
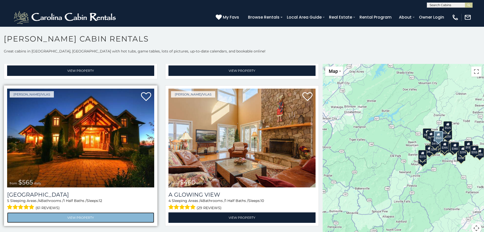
click at [97, 212] on link "View Property" at bounding box center [80, 217] width 147 height 10
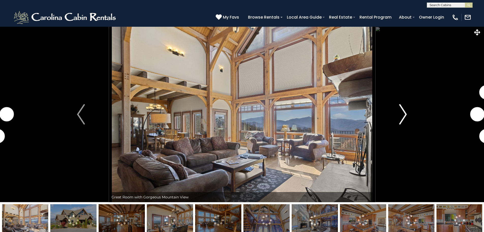
click at [407, 121] on img "Next" at bounding box center [404, 114] width 8 height 20
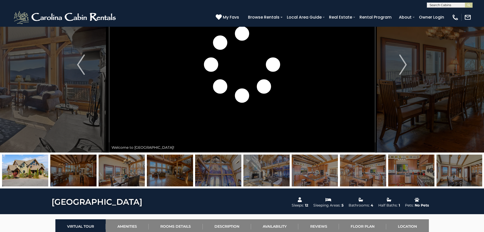
scroll to position [51, 0]
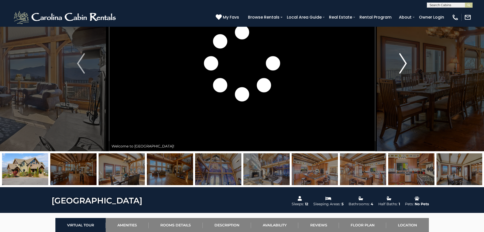
click at [406, 55] on img "Next" at bounding box center [404, 63] width 8 height 20
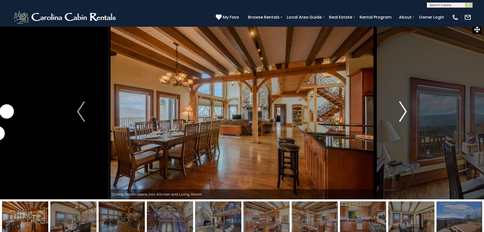
scroll to position [0, 0]
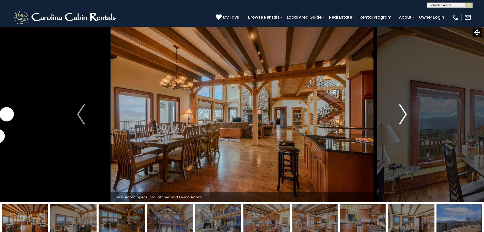
click at [403, 114] on img "Next" at bounding box center [404, 114] width 8 height 20
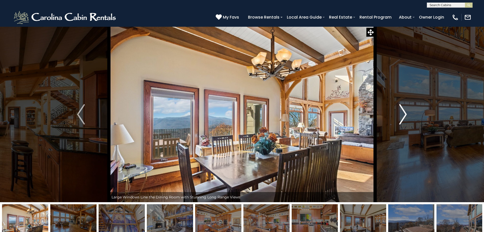
click at [403, 114] on img "Next" at bounding box center [404, 114] width 8 height 20
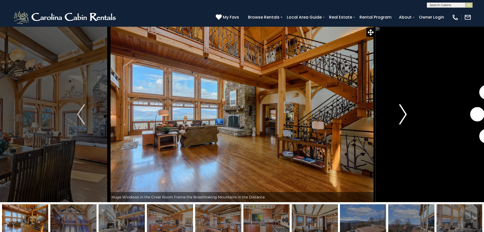
click at [403, 114] on img "Next" at bounding box center [404, 114] width 8 height 20
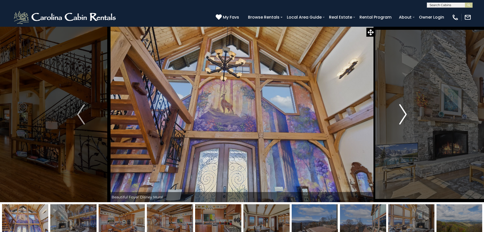
click at [403, 114] on img "Next" at bounding box center [404, 114] width 8 height 20
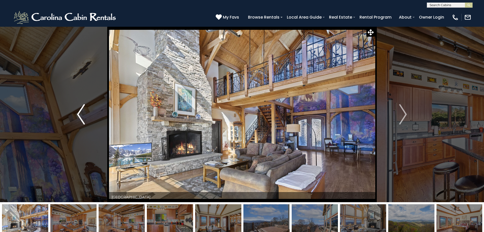
click at [85, 113] on img "Previous" at bounding box center [81, 114] width 8 height 20
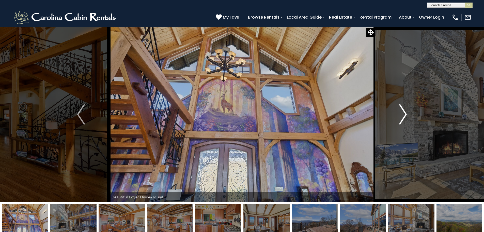
click at [401, 117] on img "Next" at bounding box center [404, 114] width 8 height 20
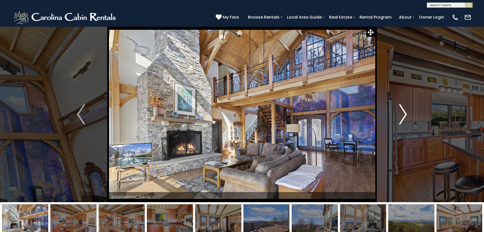
click at [401, 117] on img "Next" at bounding box center [404, 114] width 8 height 20
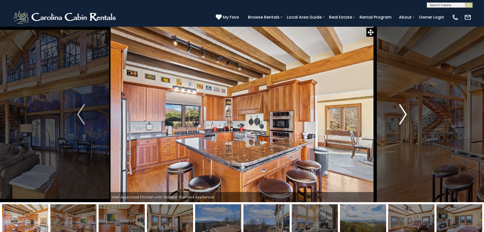
click at [401, 117] on img "Next" at bounding box center [404, 114] width 8 height 20
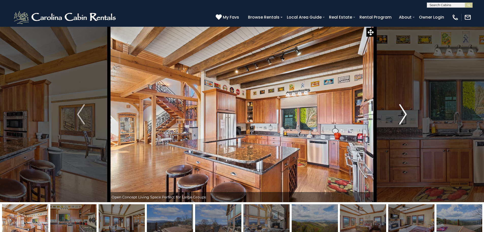
click at [401, 117] on img "Next" at bounding box center [404, 114] width 8 height 20
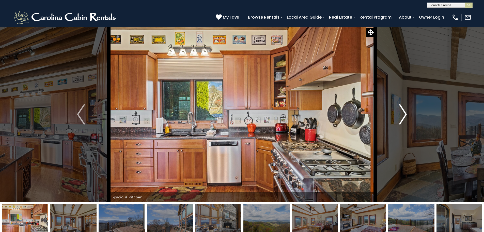
click at [401, 117] on img "Next" at bounding box center [404, 114] width 8 height 20
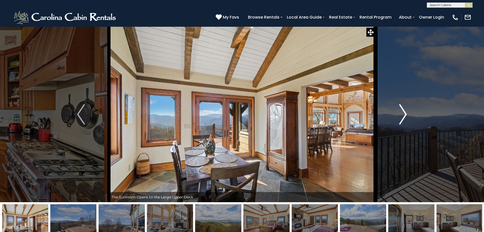
click at [401, 117] on img "Next" at bounding box center [404, 114] width 8 height 20
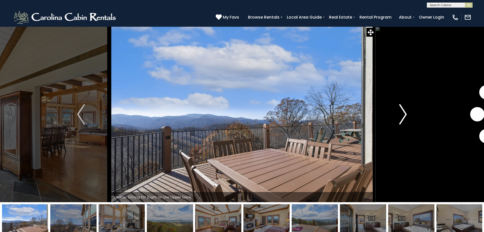
click at [401, 117] on img "Next" at bounding box center [404, 114] width 8 height 20
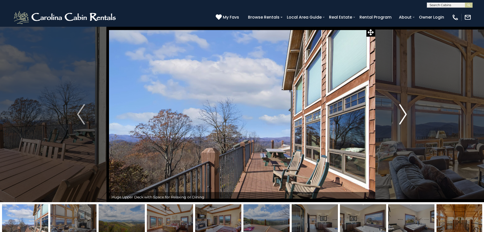
click at [401, 117] on img "Next" at bounding box center [404, 114] width 8 height 20
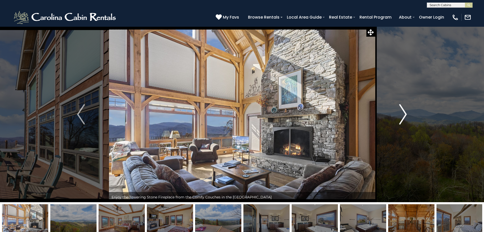
click at [401, 117] on img "Next" at bounding box center [404, 114] width 8 height 20
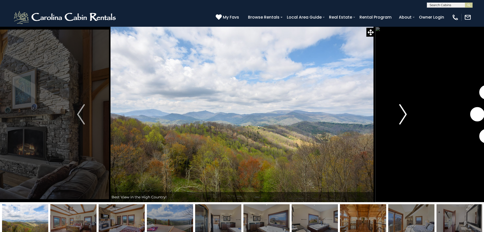
click at [401, 117] on img "Next" at bounding box center [404, 114] width 8 height 20
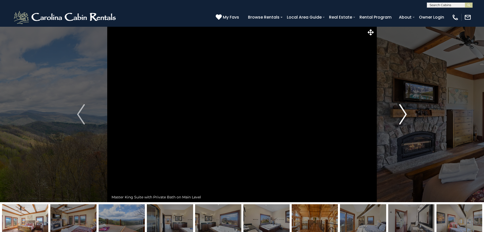
click at [401, 117] on img "Next" at bounding box center [404, 114] width 8 height 20
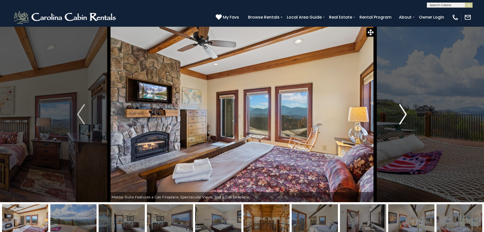
click at [401, 117] on img "Next" at bounding box center [404, 114] width 8 height 20
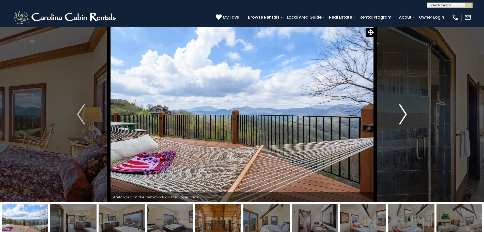
click at [401, 117] on img "Next" at bounding box center [404, 114] width 8 height 20
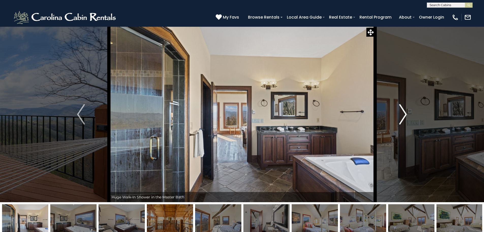
click at [401, 117] on img "Next" at bounding box center [404, 114] width 8 height 20
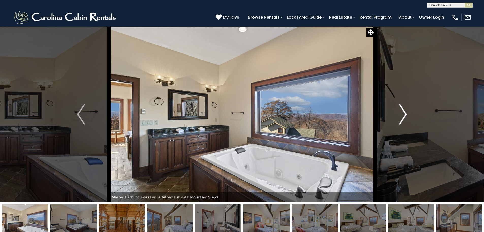
click at [401, 117] on img "Next" at bounding box center [404, 114] width 8 height 20
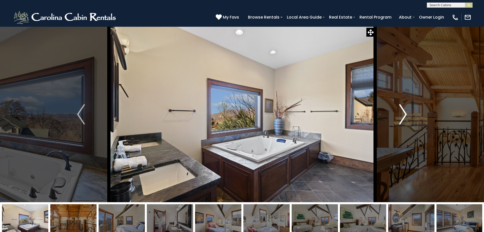
click at [401, 117] on img "Next" at bounding box center [404, 114] width 8 height 20
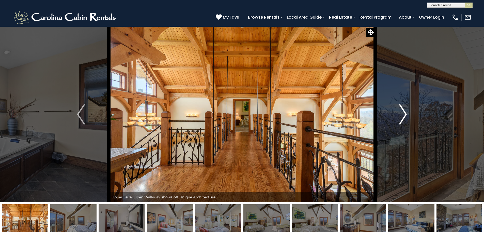
click at [401, 117] on img "Next" at bounding box center [404, 114] width 8 height 20
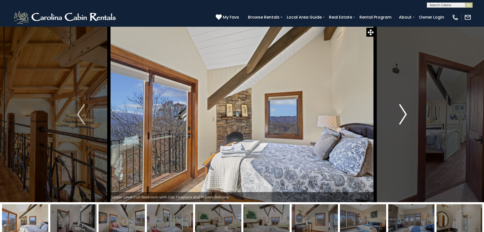
click at [401, 117] on img "Next" at bounding box center [404, 114] width 8 height 20
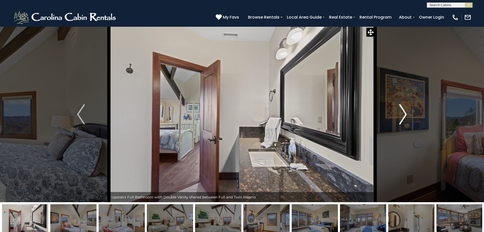
click at [401, 117] on img "Next" at bounding box center [404, 114] width 8 height 20
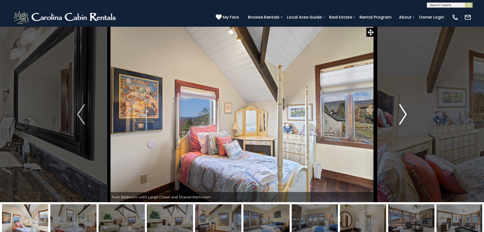
click at [401, 117] on img "Next" at bounding box center [404, 114] width 8 height 20
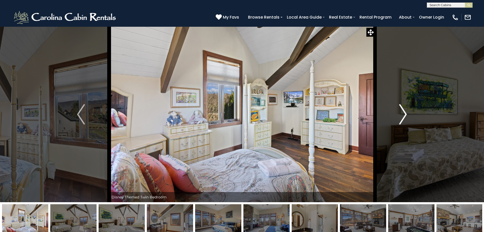
click at [401, 117] on img "Next" at bounding box center [404, 114] width 8 height 20
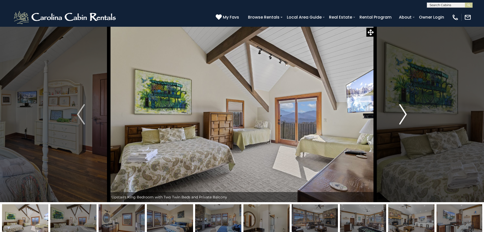
click at [401, 117] on img "Next" at bounding box center [404, 114] width 8 height 20
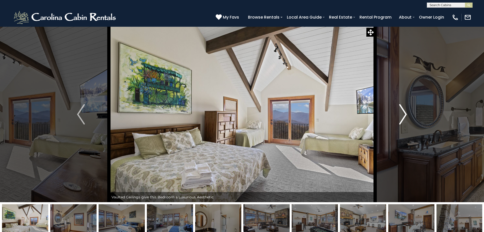
click at [401, 117] on img "Next" at bounding box center [404, 114] width 8 height 20
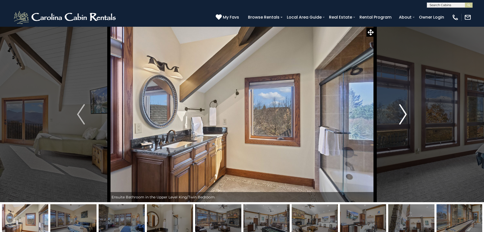
click at [401, 117] on img "Next" at bounding box center [404, 114] width 8 height 20
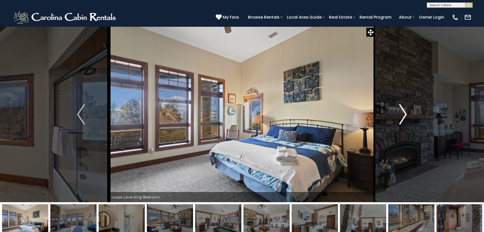
click at [401, 117] on img "Next" at bounding box center [404, 114] width 8 height 20
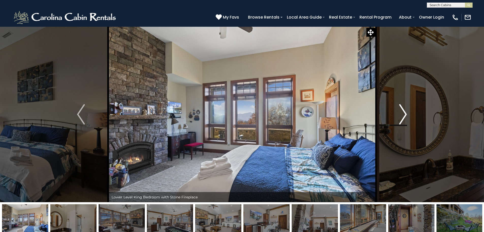
click at [401, 117] on img "Next" at bounding box center [404, 114] width 8 height 20
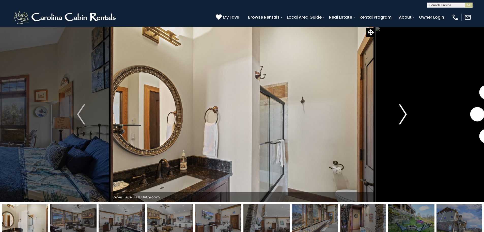
click at [401, 117] on img "Next" at bounding box center [404, 114] width 8 height 20
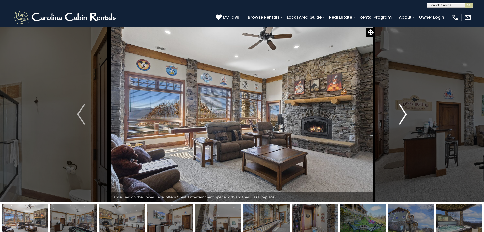
click at [401, 117] on img "Next" at bounding box center [404, 114] width 8 height 20
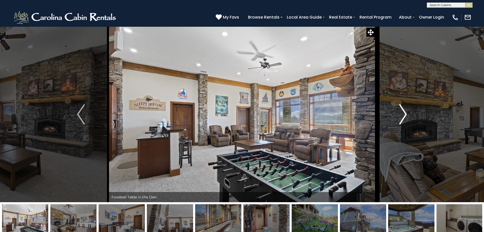
click at [401, 117] on img "Next" at bounding box center [404, 114] width 8 height 20
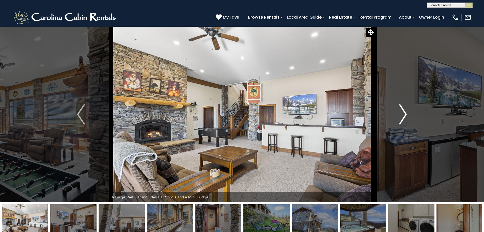
click at [401, 117] on img "Next" at bounding box center [404, 114] width 8 height 20
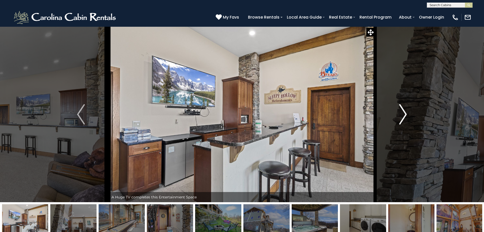
click at [401, 117] on img "Next" at bounding box center [404, 114] width 8 height 20
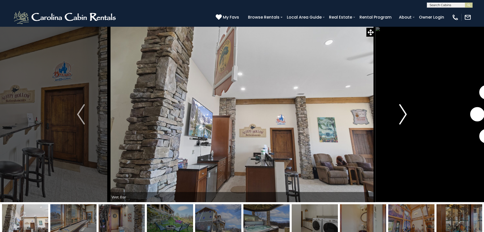
click at [401, 117] on img "Next" at bounding box center [404, 114] width 8 height 20
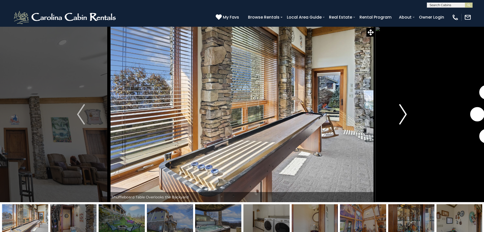
click at [401, 117] on img "Next" at bounding box center [404, 114] width 8 height 20
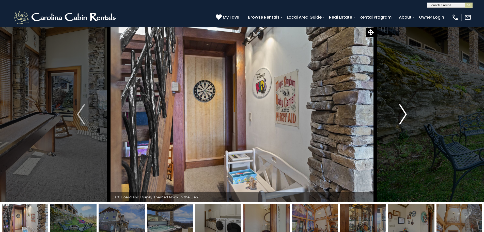
click at [401, 117] on img "Next" at bounding box center [404, 114] width 8 height 20
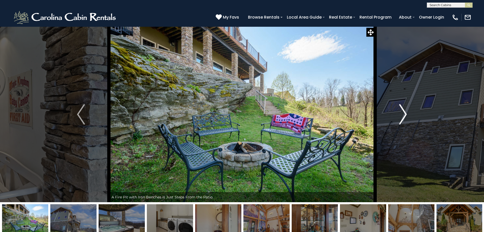
click at [401, 117] on img "Next" at bounding box center [404, 114] width 8 height 20
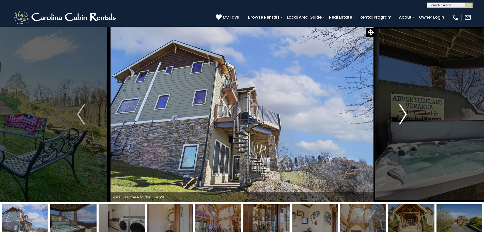
click at [401, 117] on img "Next" at bounding box center [404, 114] width 8 height 20
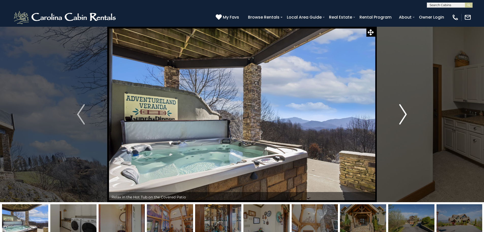
click at [401, 117] on img "Next" at bounding box center [404, 114] width 8 height 20
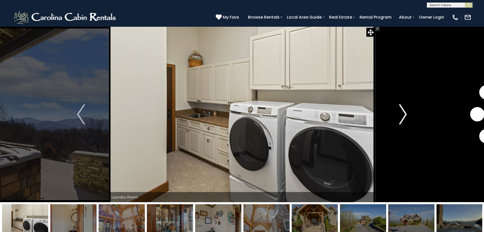
click at [401, 117] on img "Next" at bounding box center [404, 114] width 8 height 20
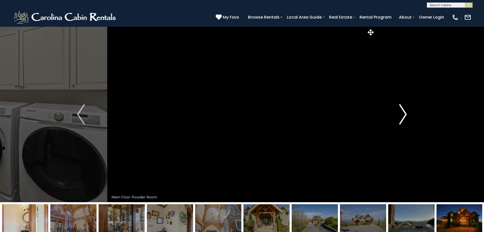
click at [401, 117] on img "Next" at bounding box center [404, 114] width 8 height 20
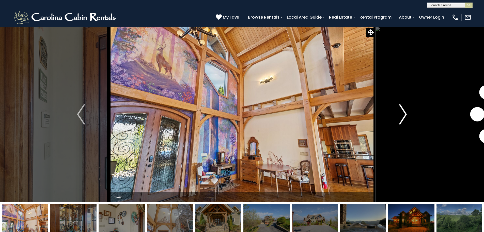
click at [401, 117] on img "Next" at bounding box center [404, 114] width 8 height 20
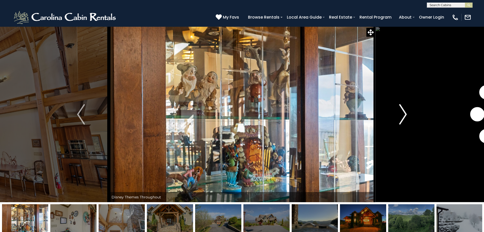
click at [401, 117] on img "Next" at bounding box center [404, 114] width 8 height 20
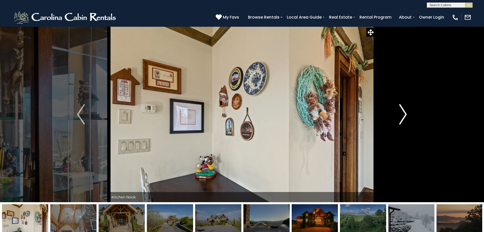
click at [401, 117] on img "Next" at bounding box center [404, 114] width 8 height 20
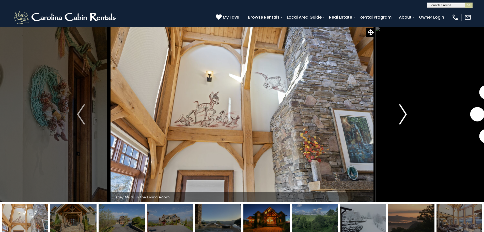
click at [401, 117] on img "Next" at bounding box center [404, 114] width 8 height 20
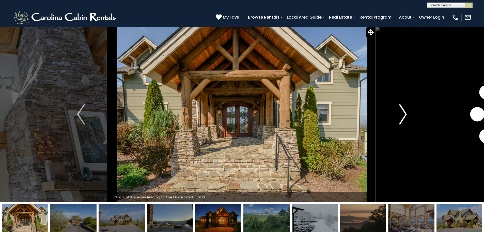
click at [401, 117] on img "Next" at bounding box center [404, 114] width 8 height 20
